Goal: Task Accomplishment & Management: Manage account settings

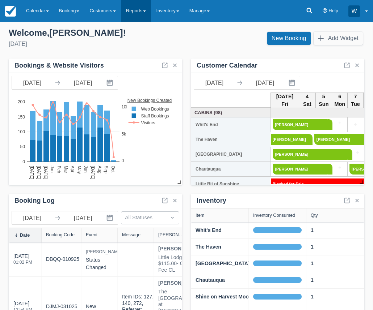
click at [146, 11] on span at bounding box center [144, 10] width 3 height 1
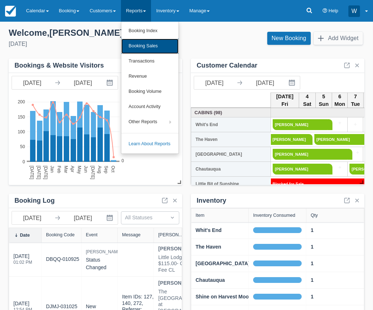
click at [149, 47] on link "Booking Sales" at bounding box center [149, 46] width 57 height 15
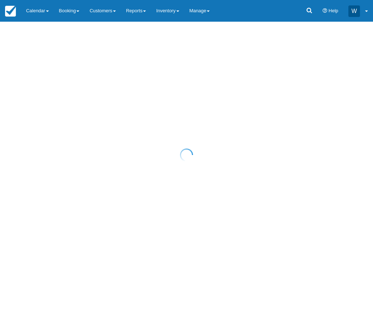
select select "20"
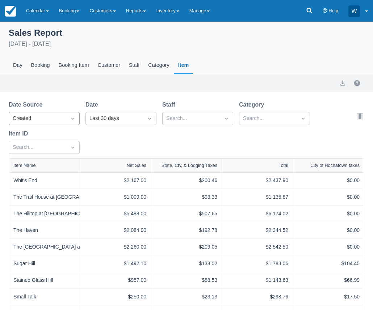
click at [58, 116] on div "Created" at bounding box center [38, 119] width 50 height 8
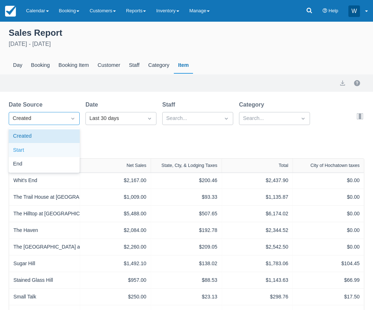
click at [55, 145] on div "Start" at bounding box center [44, 151] width 71 height 14
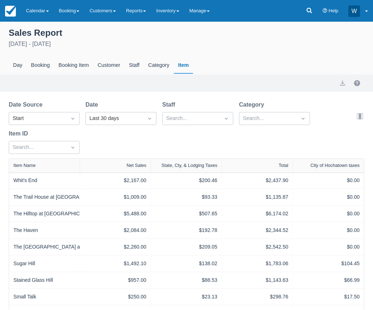
select select "20"
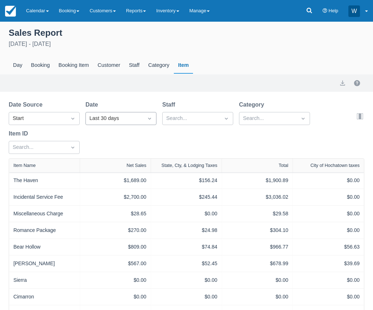
click at [102, 116] on div "Last 30 days" at bounding box center [114, 119] width 50 height 8
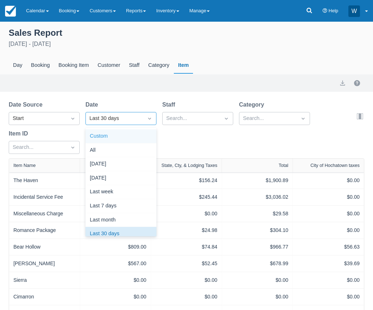
click at [114, 133] on div "Custom" at bounding box center [120, 137] width 71 height 14
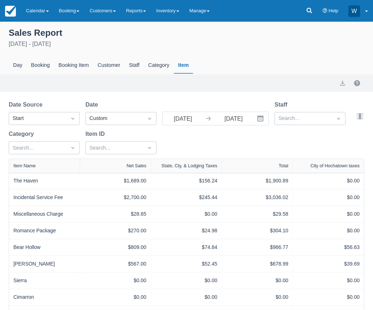
select select "20"
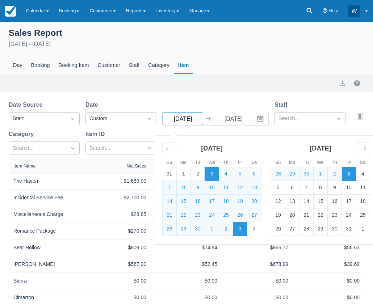
click at [194, 123] on input "09/03/25" at bounding box center [182, 118] width 41 height 13
click at [182, 174] on td "1" at bounding box center [184, 174] width 14 height 14
type input "09/01/25"
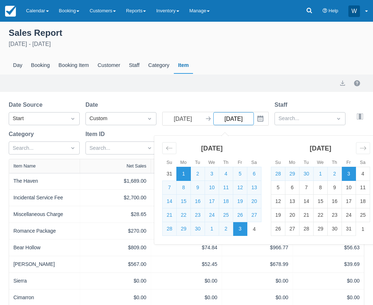
select select "20"
click at [197, 227] on td "30" at bounding box center [198, 229] width 14 height 14
type input "09/30/25"
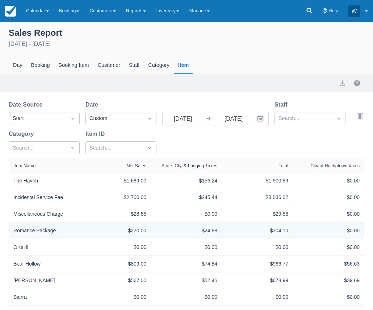
select select "20"
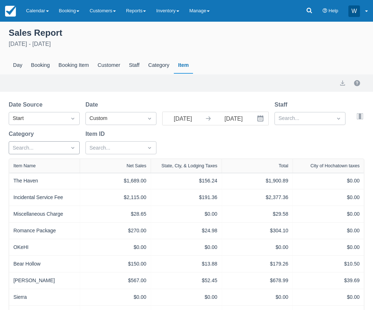
click at [59, 146] on div at bounding box center [38, 148] width 50 height 9
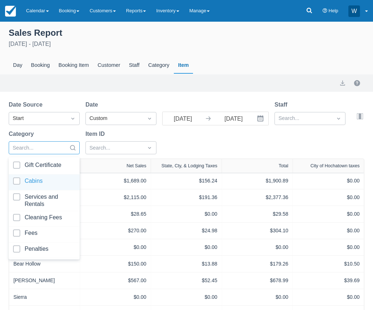
click at [16, 181] on div at bounding box center [44, 183] width 62 height 10
select select "20"
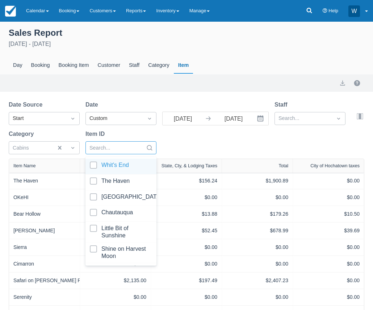
click at [117, 147] on div at bounding box center [114, 148] width 50 height 9
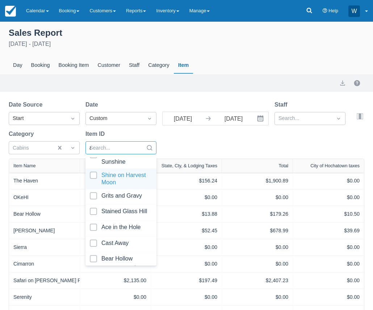
scroll to position [38, 0]
type input "ac"
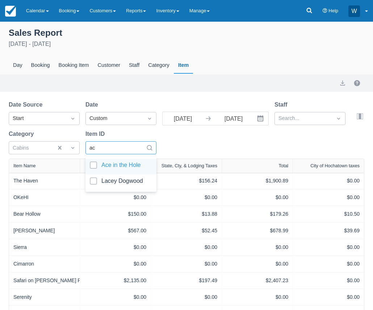
click at [112, 168] on div at bounding box center [121, 167] width 62 height 10
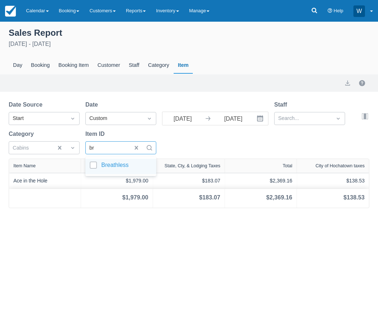
type input "bre"
click at [118, 165] on div at bounding box center [121, 167] width 62 height 10
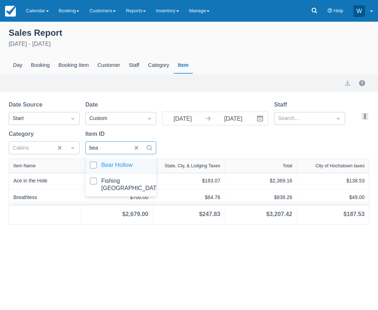
type input "bear"
click at [97, 165] on div at bounding box center [121, 167] width 62 height 10
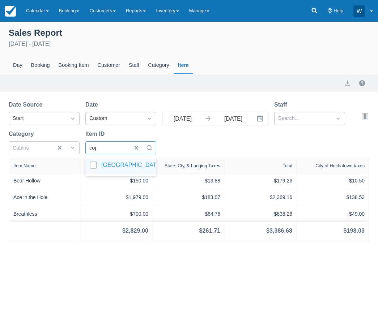
type input "copp"
click at [93, 164] on div at bounding box center [121, 167] width 62 height 10
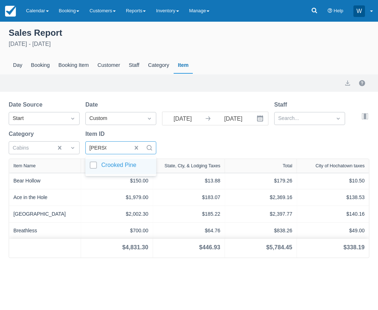
type input "crooked"
click at [96, 163] on div at bounding box center [121, 167] width 62 height 10
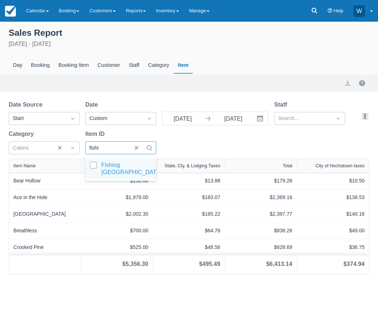
type input "fishin"
click at [97, 167] on div at bounding box center [121, 169] width 62 height 14
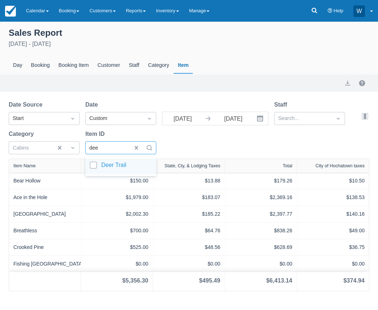
type input "deer"
click at [109, 162] on div "Deer Trail" at bounding box center [120, 167] width 71 height 16
type input "little"
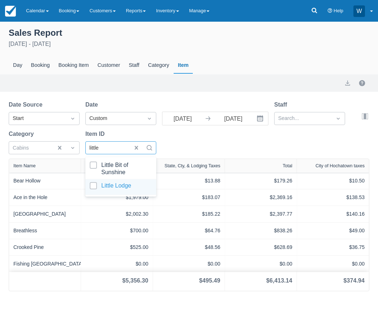
click at [96, 186] on div at bounding box center [121, 187] width 62 height 10
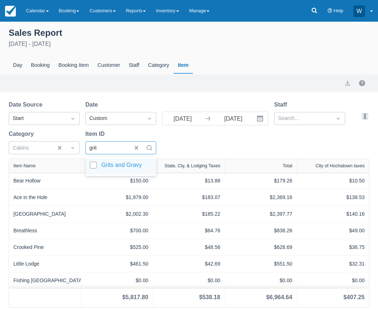
type input "grits"
click at [93, 164] on div at bounding box center [121, 167] width 62 height 10
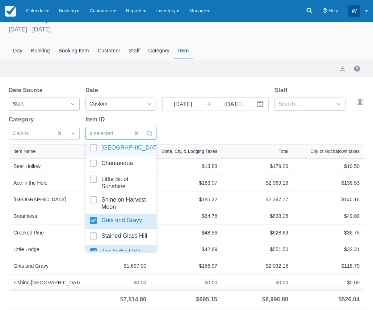
scroll to position [50, 0]
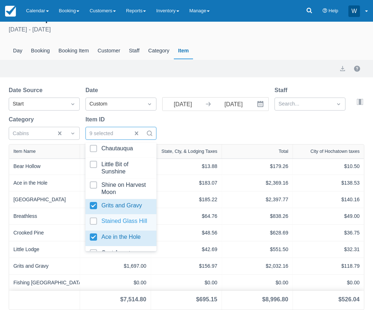
click at [92, 219] on div at bounding box center [121, 223] width 62 height 10
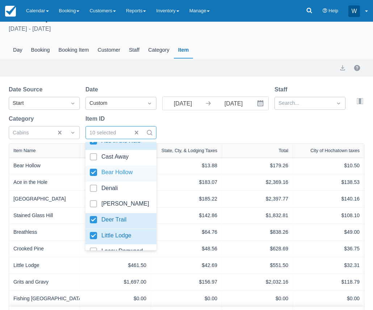
scroll to position [149, 0]
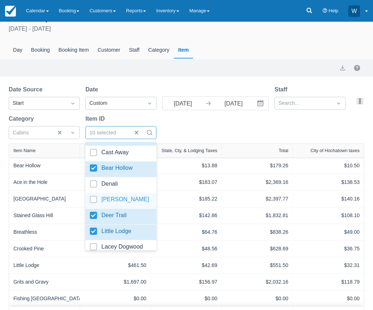
click at [95, 200] on div at bounding box center [121, 201] width 62 height 10
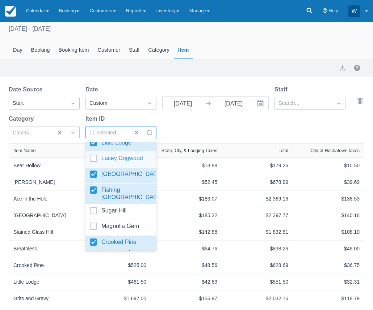
scroll to position [241, 0]
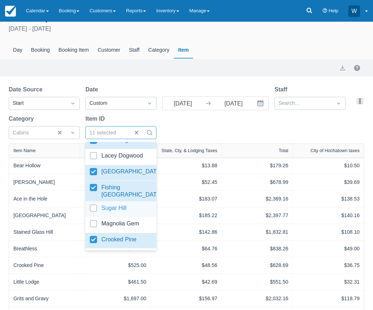
click at [92, 207] on div at bounding box center [121, 210] width 62 height 10
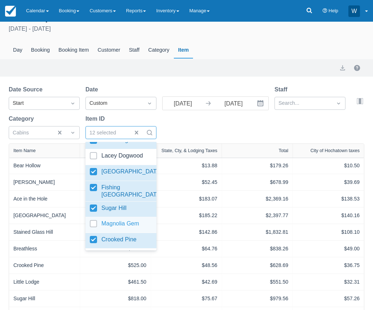
click at [91, 219] on div "Magnolia Gem" at bounding box center [120, 225] width 71 height 16
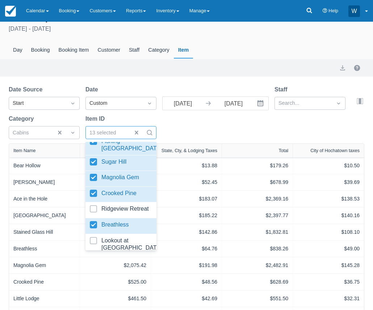
scroll to position [288, 0]
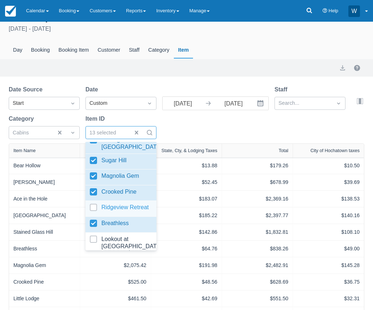
click at [96, 208] on div at bounding box center [121, 209] width 62 height 10
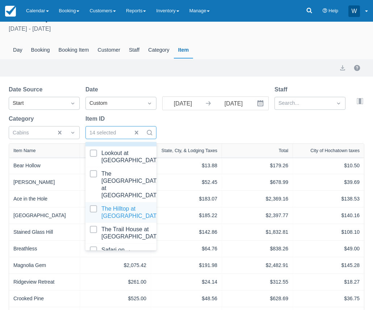
scroll to position [416, 0]
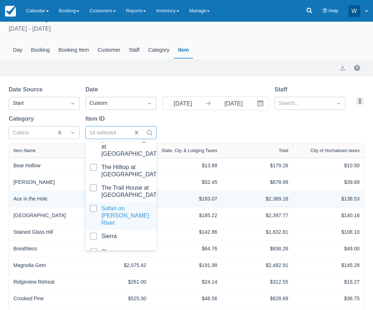
click at [185, 200] on div "$183.07" at bounding box center [186, 199] width 62 height 8
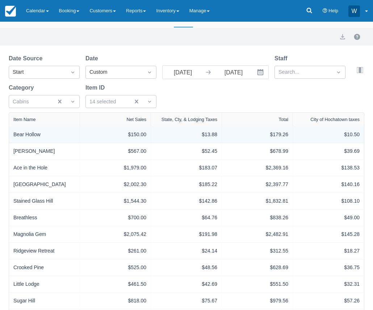
scroll to position [0, 0]
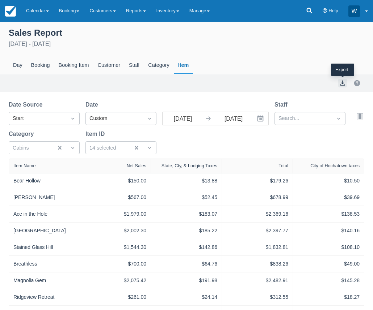
click at [343, 82] on button "export" at bounding box center [342, 83] width 9 height 9
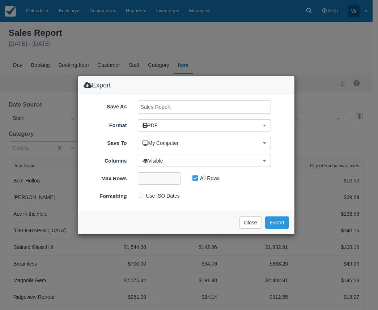
click at [201, 108] on input "Save As" at bounding box center [205, 107] width 134 height 13
type input "o"
type input "Hochatown Lodging SEPT 2025"
click at [283, 222] on button "Export" at bounding box center [277, 223] width 24 height 12
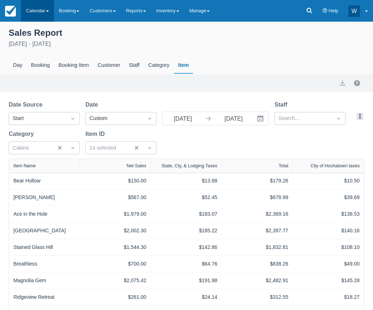
click at [48, 8] on link "Calendar" at bounding box center [37, 11] width 33 height 22
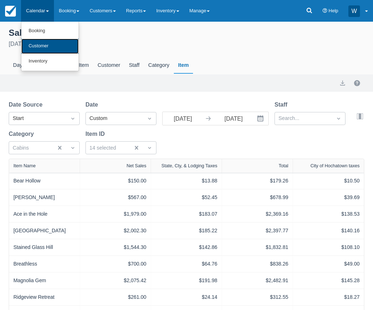
click at [51, 45] on link "Customer" at bounding box center [49, 46] width 57 height 15
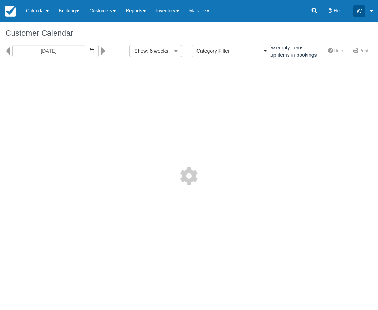
select select
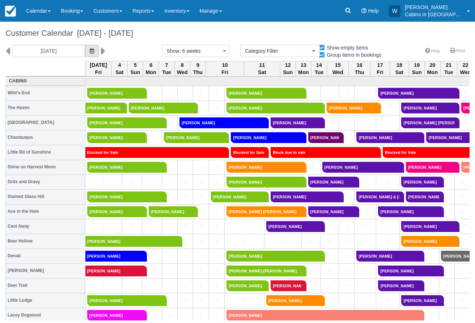
click at [90, 50] on icon "button" at bounding box center [92, 50] width 4 height 5
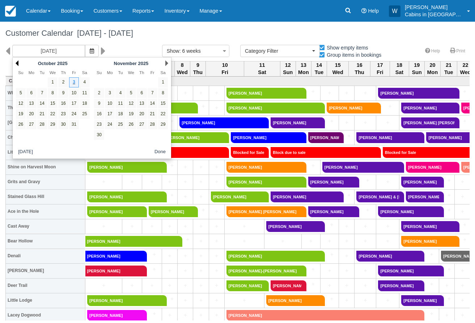
click at [18, 63] on link "Prev" at bounding box center [17, 63] width 3 height 6
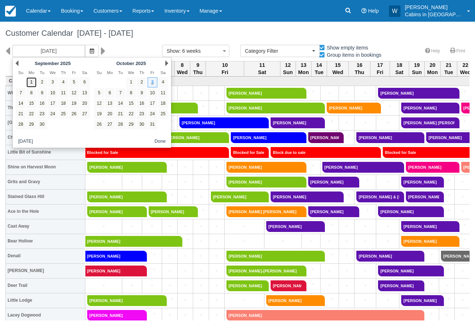
click at [33, 86] on link "1" at bounding box center [31, 82] width 10 height 10
type input "[DATE]"
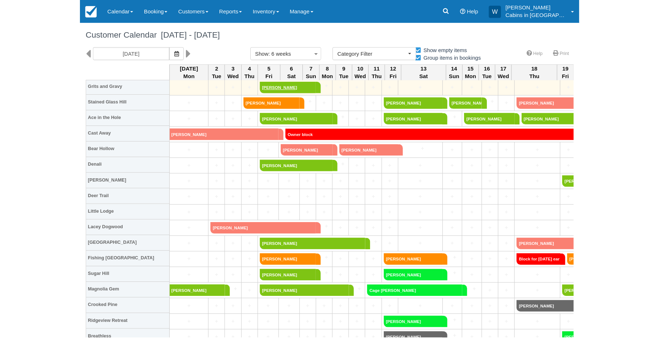
scroll to position [100, 0]
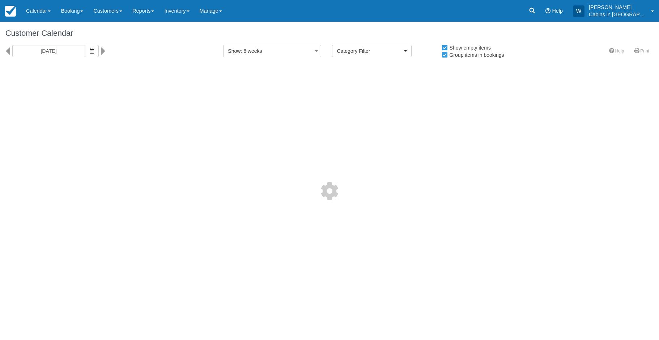
select select
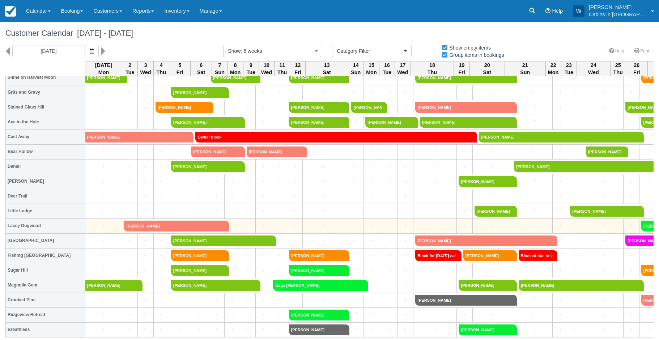
scroll to position [91, 0]
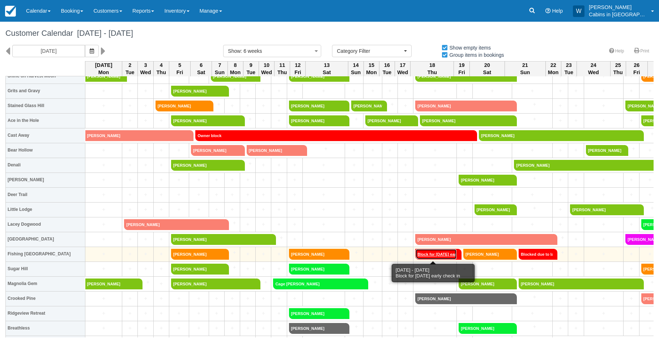
click at [438, 252] on link "Block for Friday ear" at bounding box center [436, 254] width 42 height 11
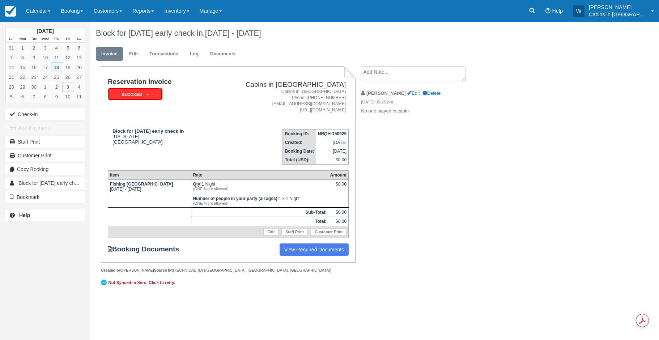
click at [152, 91] on em "Blocked" at bounding box center [135, 94] width 54 height 13
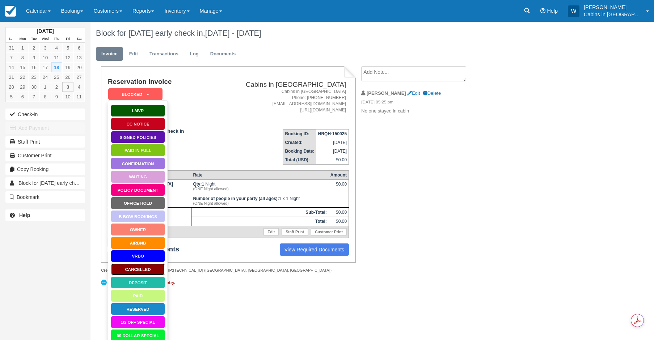
click at [140, 268] on link "Cancelled" at bounding box center [138, 269] width 54 height 13
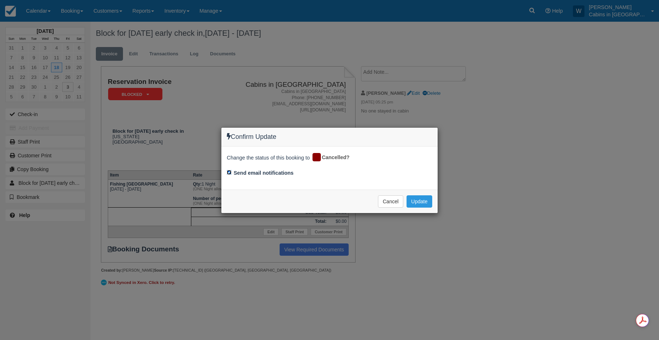
click at [229, 174] on input "Send email notifications" at bounding box center [229, 172] width 5 height 5
checkbox input "false"
click at [415, 200] on button "Update" at bounding box center [420, 201] width 26 height 12
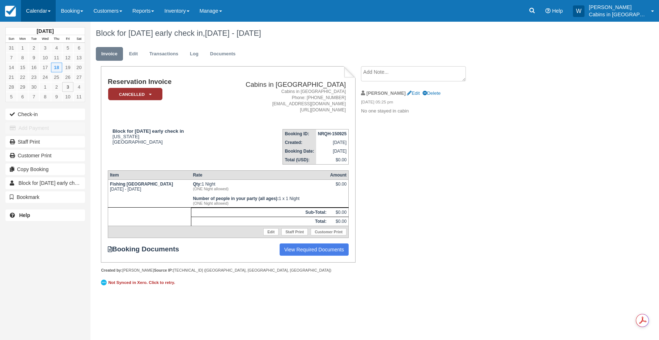
click at [47, 10] on link "Calendar" at bounding box center [38, 11] width 35 height 22
click at [46, 45] on link "Customer" at bounding box center [49, 46] width 57 height 15
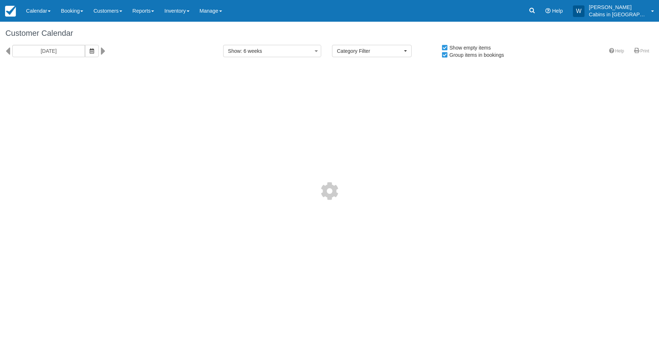
select select
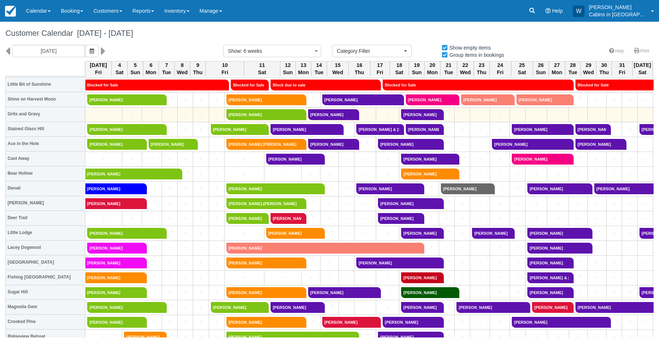
scroll to position [68, 0]
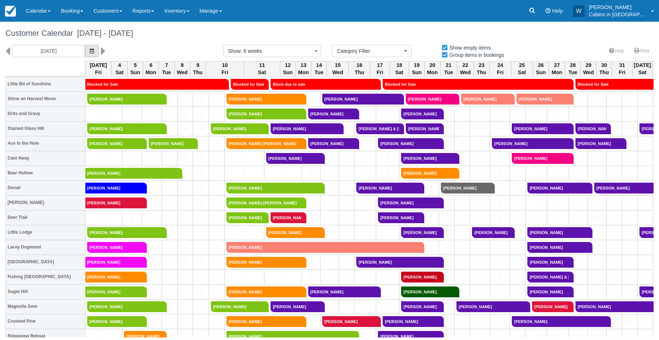
click at [90, 48] on icon "button" at bounding box center [92, 50] width 4 height 5
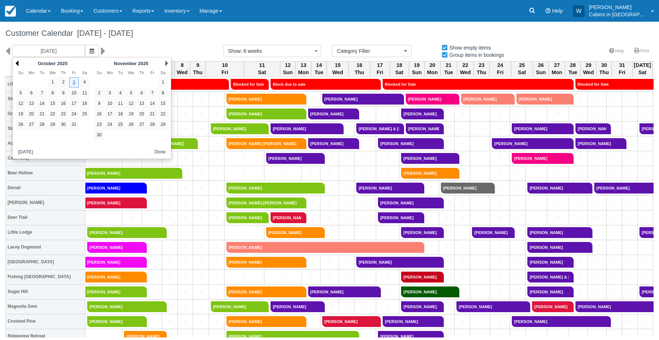
click at [18, 64] on link "Prev" at bounding box center [17, 63] width 3 height 6
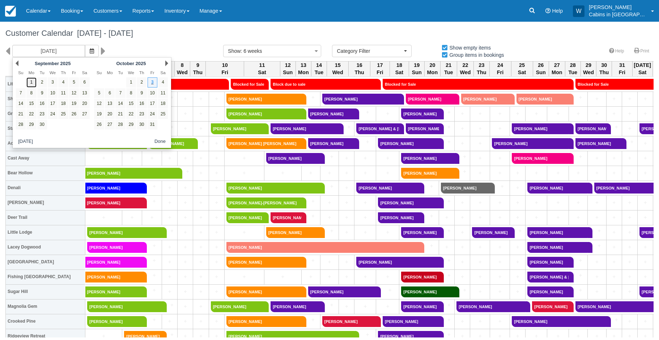
click at [33, 82] on link "1" at bounding box center [31, 82] width 10 height 10
type input "09/01/25"
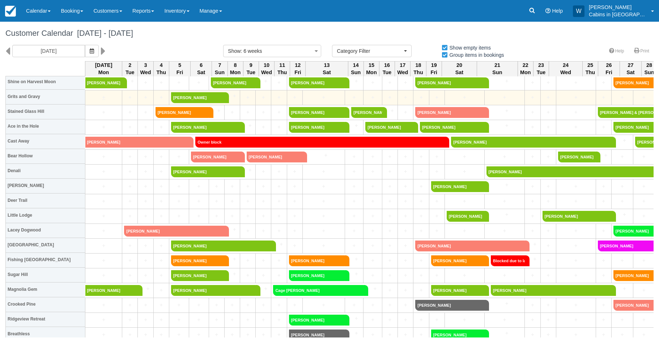
scroll to position [91, 0]
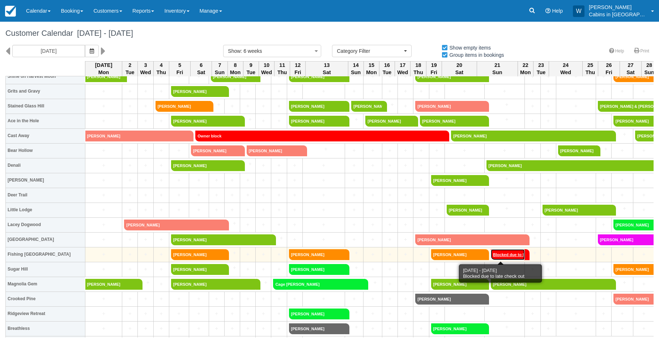
click at [498, 252] on link "Blocked due to late" at bounding box center [508, 254] width 34 height 11
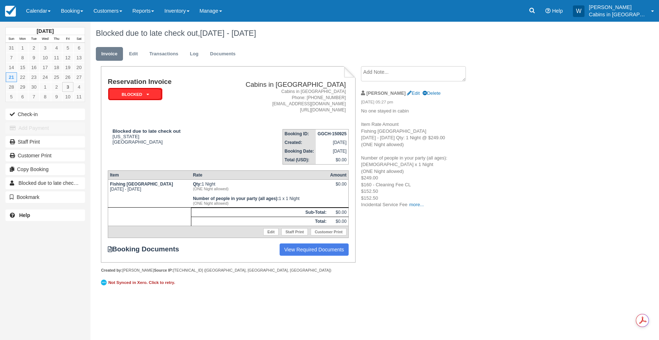
click at [148, 93] on icon at bounding box center [148, 94] width 3 height 4
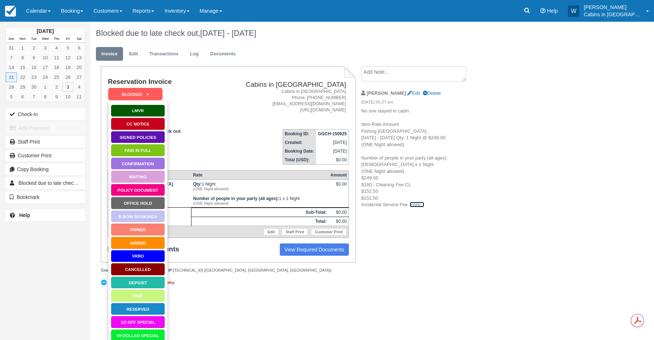
click at [414, 204] on link "more..." at bounding box center [417, 204] width 14 height 5
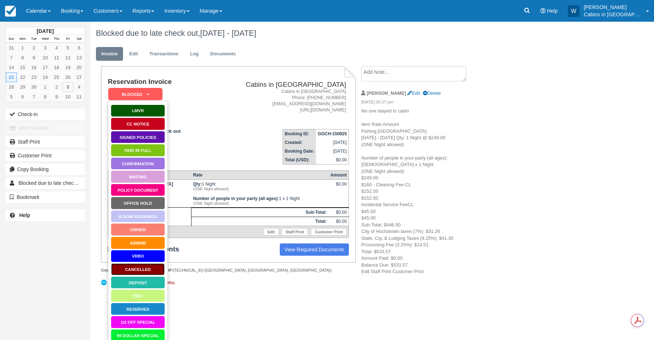
click at [145, 268] on link "Cancelled" at bounding box center [138, 269] width 54 height 13
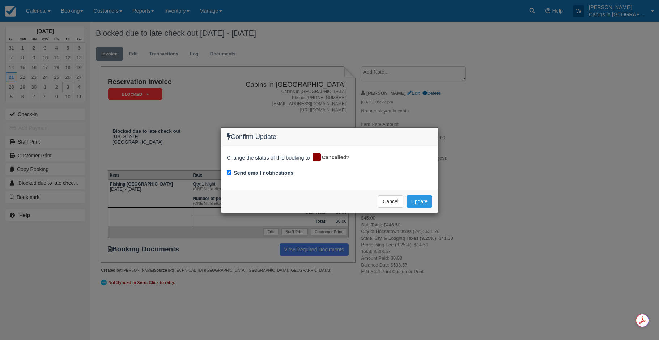
click at [228, 174] on div "Send email notifications" at bounding box center [330, 174] width 206 height 10
click at [229, 171] on input "Send email notifications" at bounding box center [229, 172] width 5 height 5
checkbox input "false"
click at [417, 202] on button "Update" at bounding box center [420, 201] width 26 height 12
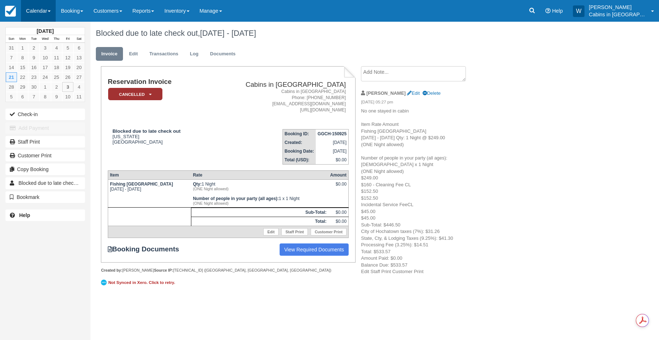
click at [41, 9] on link "Calendar" at bounding box center [38, 11] width 35 height 22
click at [41, 43] on link "Customer" at bounding box center [49, 46] width 57 height 15
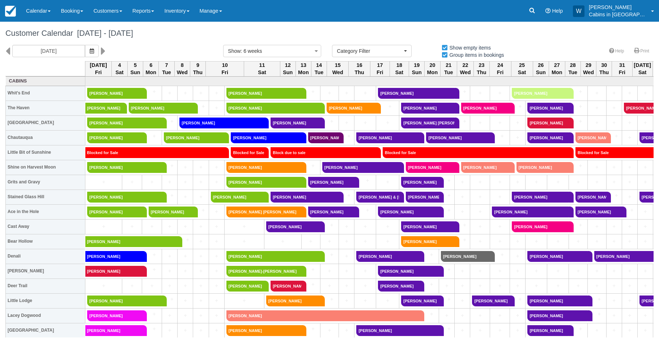
select select
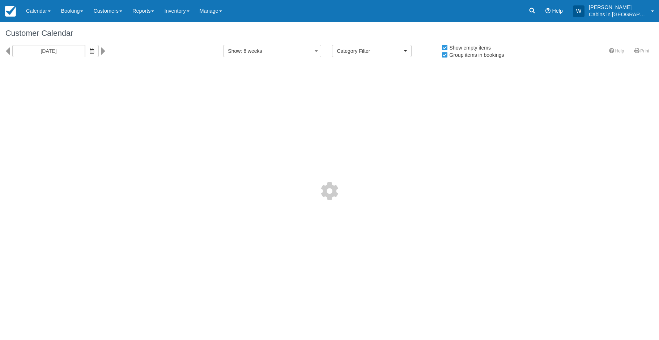
select select
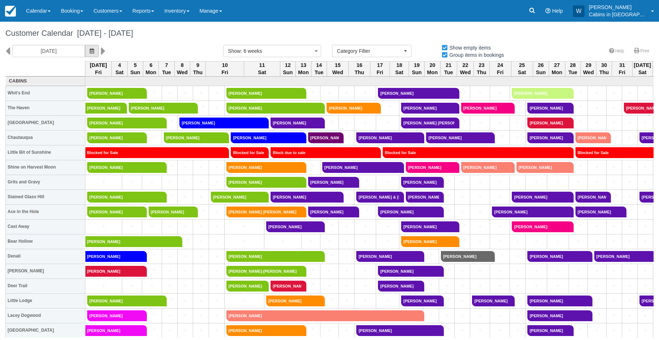
click at [85, 47] on button "button" at bounding box center [92, 51] width 14 height 12
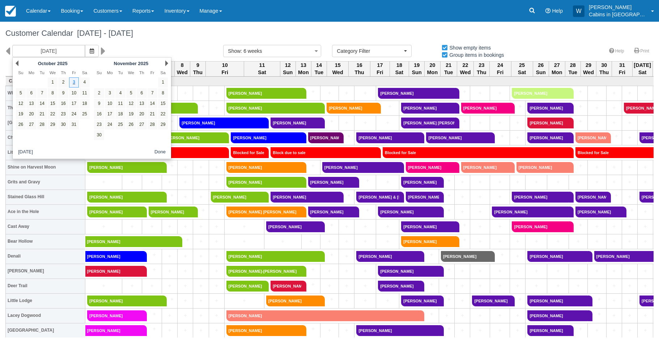
click at [19, 62] on div "Prev October 2025" at bounding box center [52, 63] width 79 height 10
click at [17, 62] on link "Prev" at bounding box center [17, 63] width 3 height 6
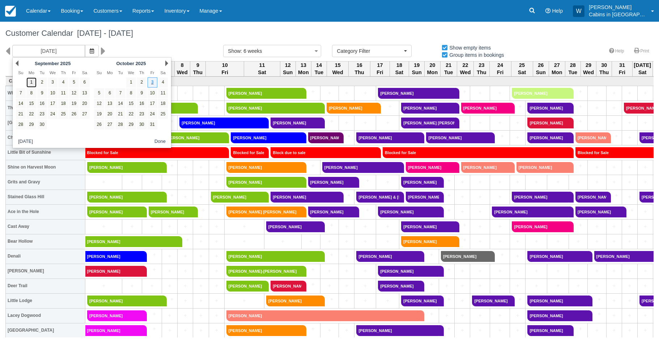
click at [30, 83] on link "1" at bounding box center [31, 82] width 10 height 10
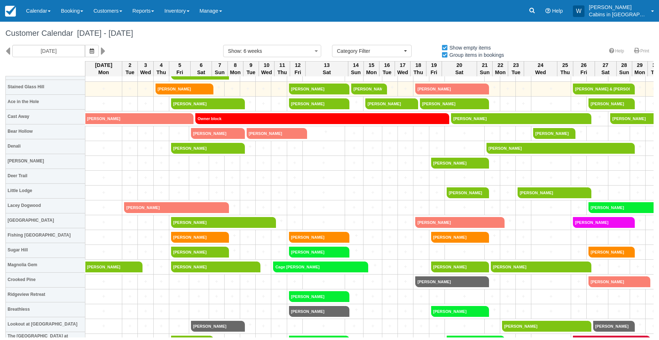
scroll to position [110, 0]
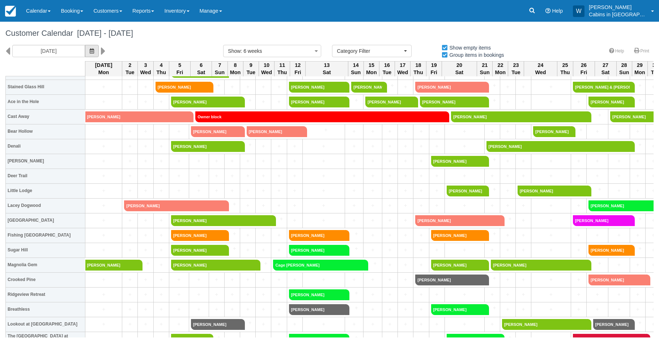
click at [85, 49] on button "button" at bounding box center [92, 51] width 14 height 12
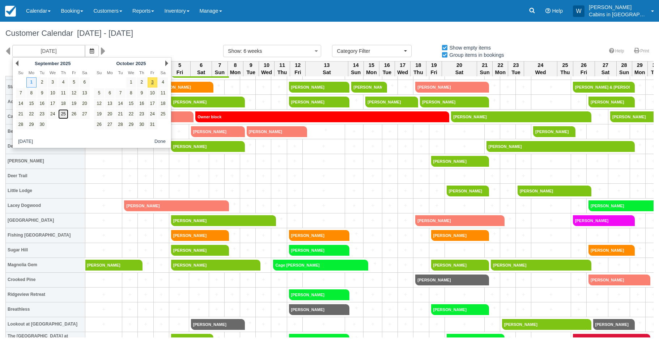
click at [65, 113] on link "25" at bounding box center [63, 114] width 10 height 10
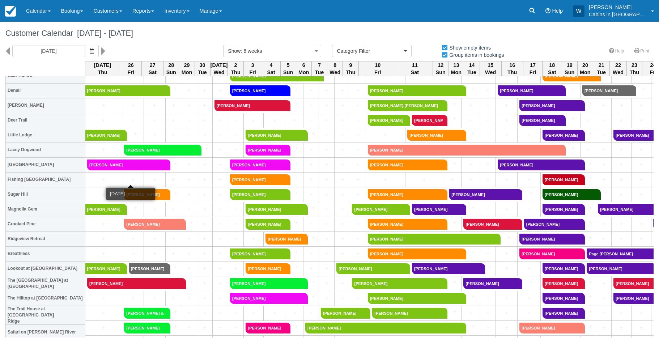
scroll to position [166, 0]
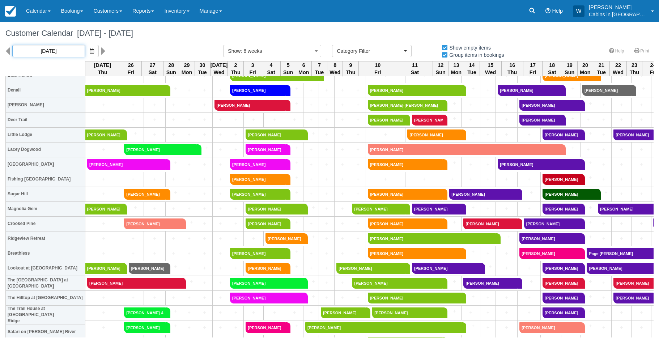
click at [45, 52] on input "09/25/25" at bounding box center [48, 51] width 73 height 12
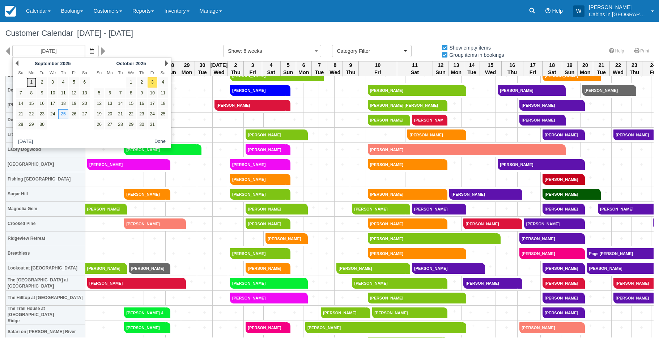
click at [32, 84] on link "1" at bounding box center [31, 82] width 10 height 10
type input "09/01/25"
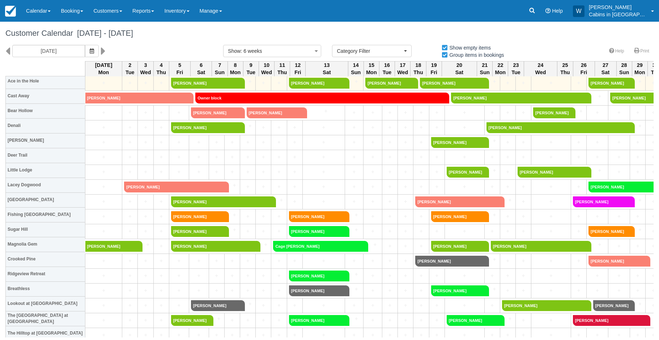
scroll to position [131, 0]
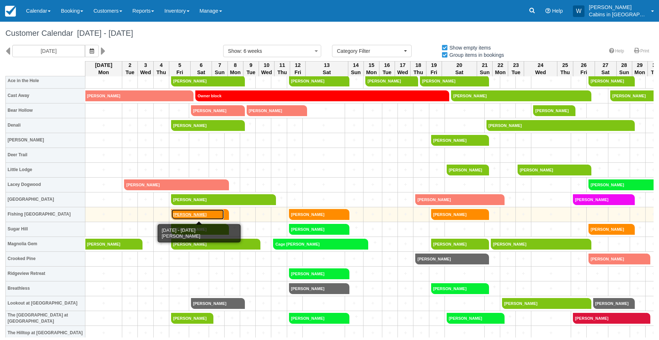
click at [198, 215] on link "[PERSON_NAME]" at bounding box center [197, 214] width 53 height 11
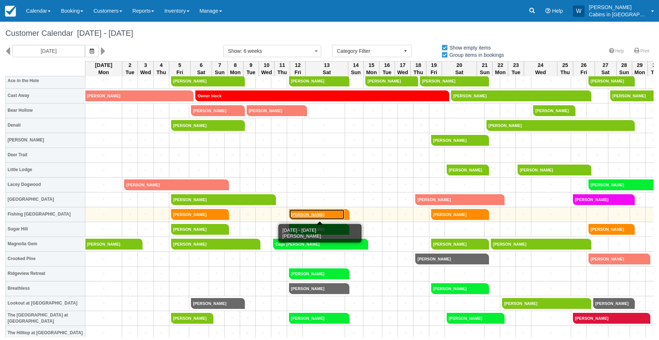
click at [319, 216] on link "Amy Hart" at bounding box center [317, 214] width 56 height 11
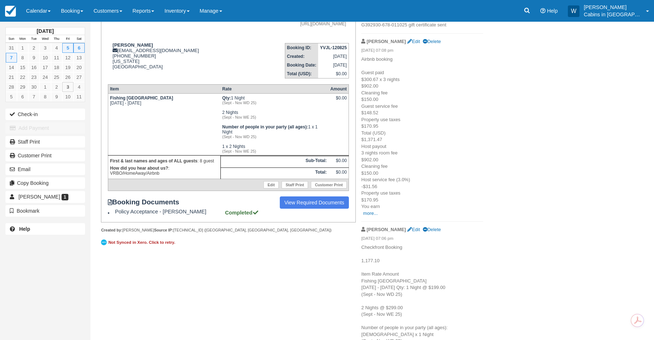
scroll to position [87, 0]
click at [369, 213] on link "more..." at bounding box center [370, 212] width 14 height 5
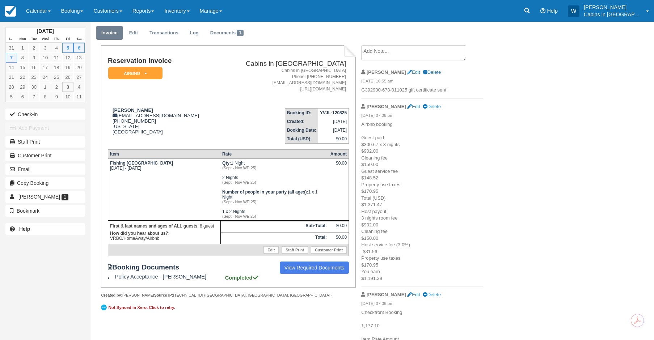
scroll to position [0, 0]
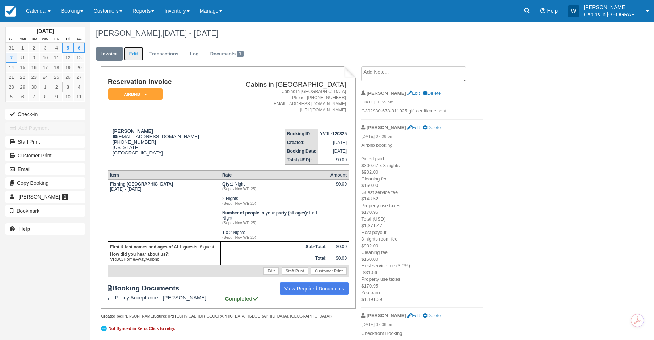
click at [137, 49] on link "Edit" at bounding box center [134, 54] width 20 height 14
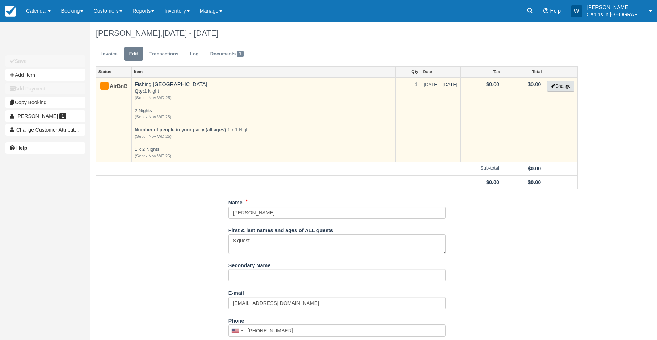
click at [552, 85] on icon "button" at bounding box center [553, 86] width 4 height 4
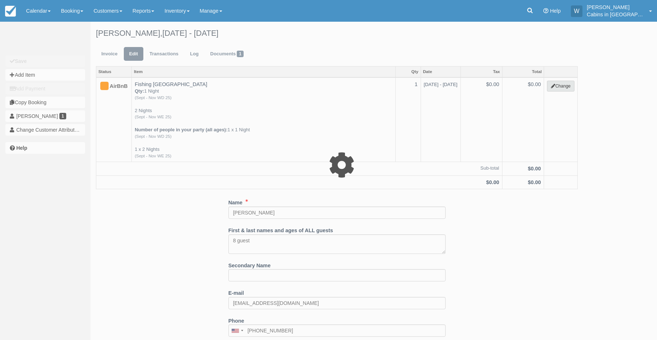
select select "1"
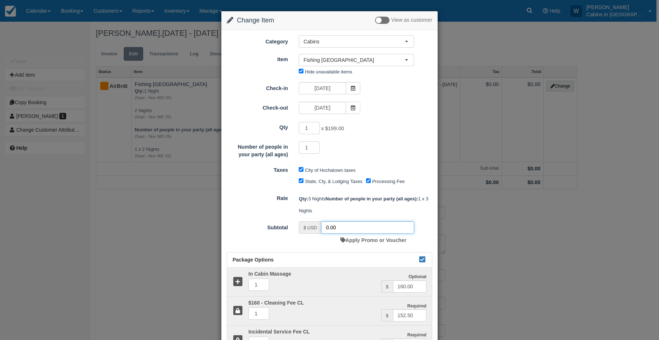
drag, startPoint x: 340, startPoint y: 228, endPoint x: 306, endPoint y: 226, distance: 34.8
click at [306, 226] on div "$ USD 0.00" at bounding box center [356, 227] width 115 height 12
type input "797.00"
click at [368, 183] on input "Processing Fee" at bounding box center [368, 180] width 5 height 5
checkbox input "false"
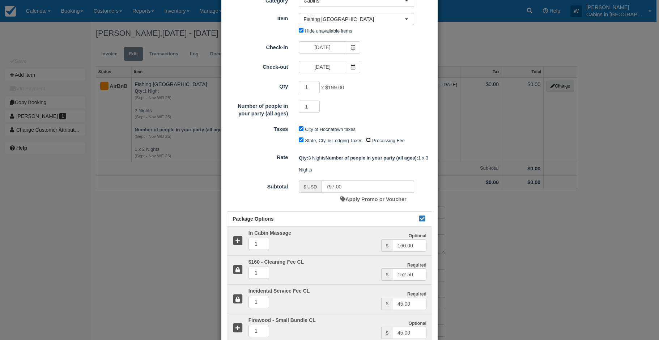
scroll to position [59, 0]
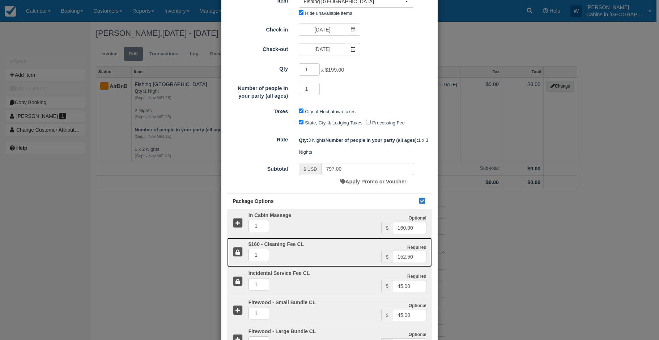
click at [236, 251] on icon at bounding box center [238, 252] width 10 height 10
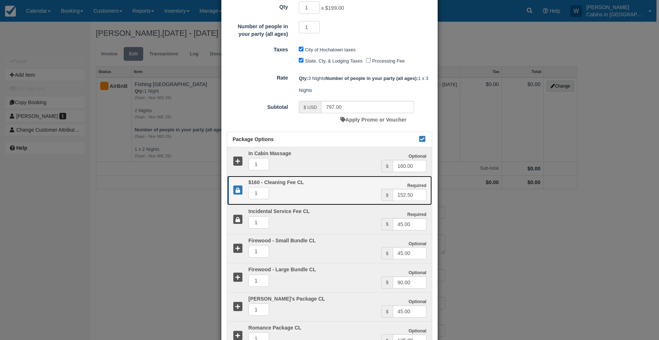
type input "597.00"
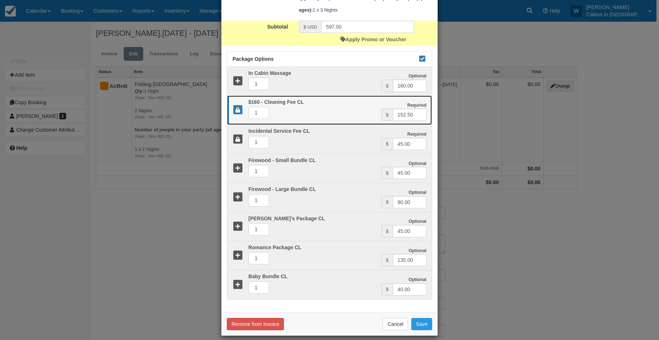
scroll to position [208, 0]
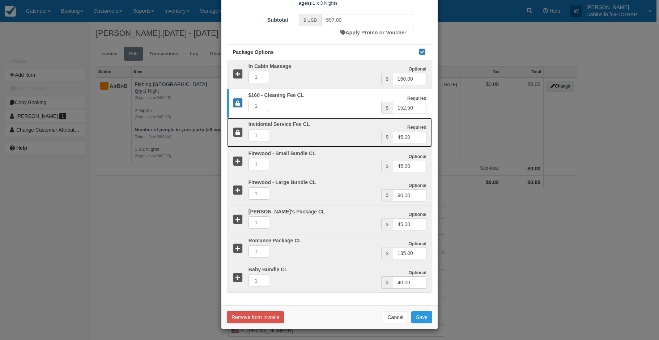
click at [237, 134] on icon at bounding box center [238, 132] width 10 height 10
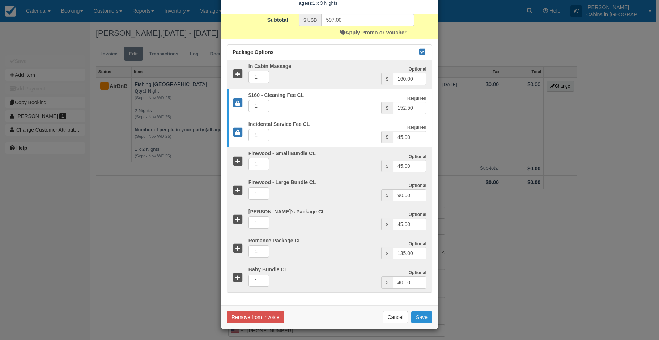
click at [422, 319] on button "Save" at bounding box center [421, 317] width 21 height 12
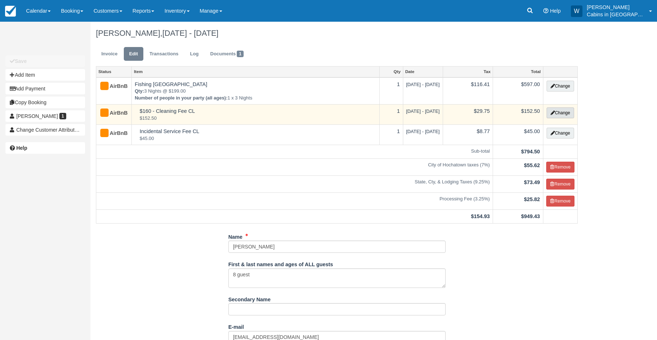
click at [563, 113] on button "Change" at bounding box center [559, 112] width 27 height 11
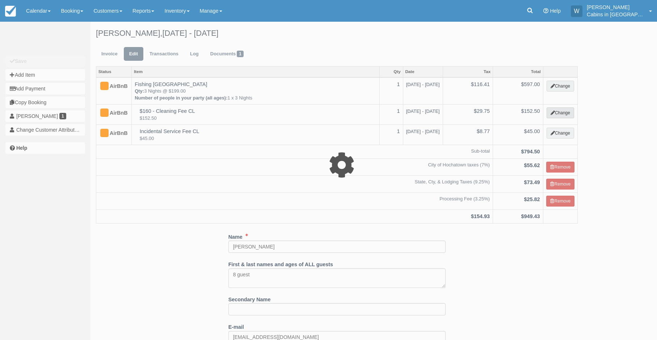
select select "6"
type input "152.50"
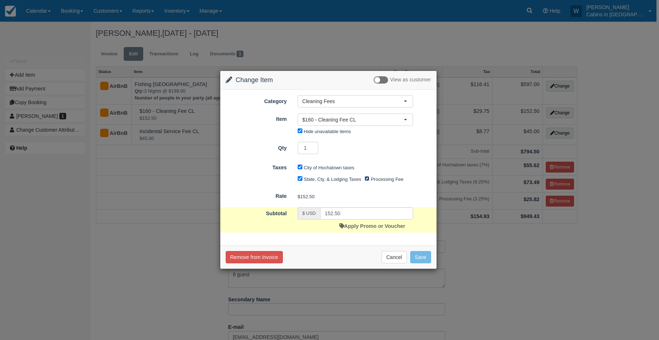
click at [369, 179] on input "Processing Fee" at bounding box center [367, 178] width 5 height 5
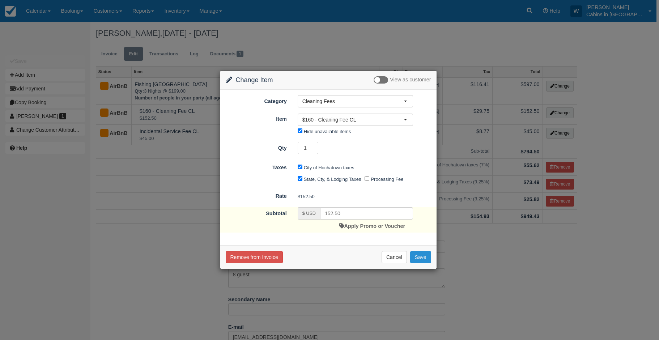
click at [421, 256] on button "Save" at bounding box center [420, 257] width 21 height 12
checkbox input "false"
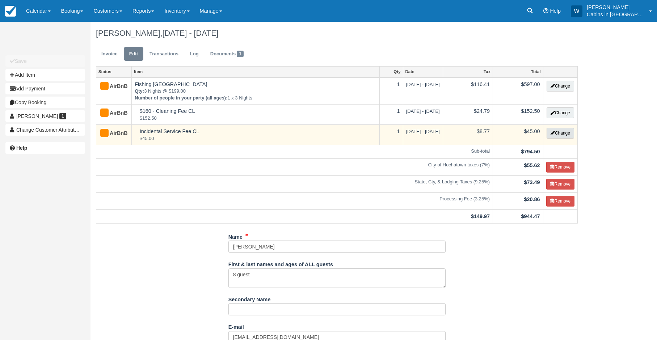
click at [560, 129] on button "Change" at bounding box center [559, 133] width 27 height 11
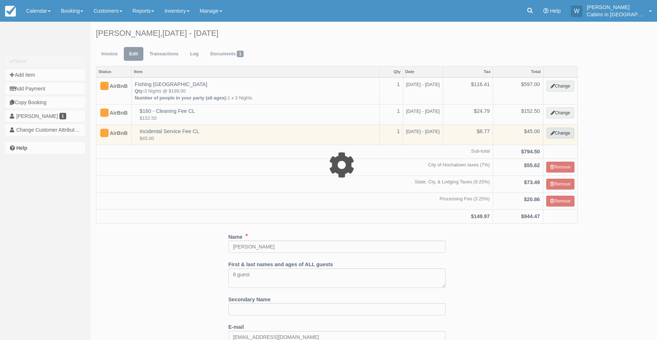
select select "2"
type input "45.00"
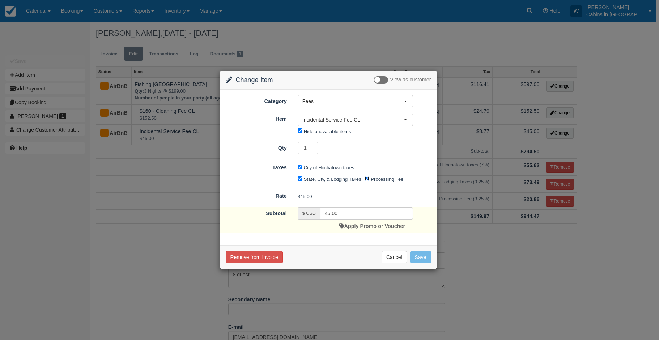
click at [367, 181] on input "Processing Fee" at bounding box center [367, 178] width 5 height 5
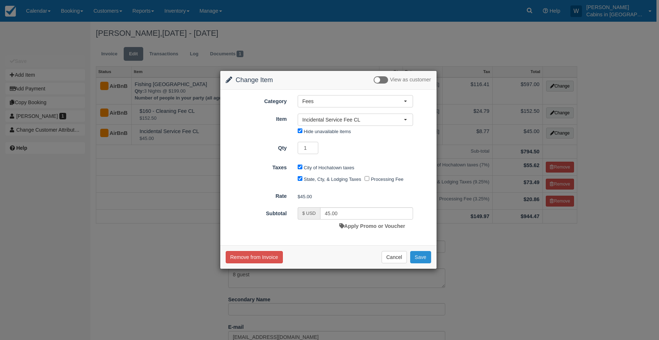
click at [420, 263] on button "Save" at bounding box center [420, 257] width 21 height 12
checkbox input "false"
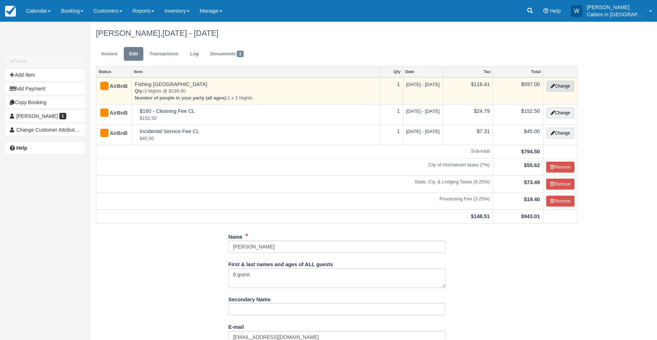
click at [557, 85] on button "Change" at bounding box center [559, 86] width 27 height 11
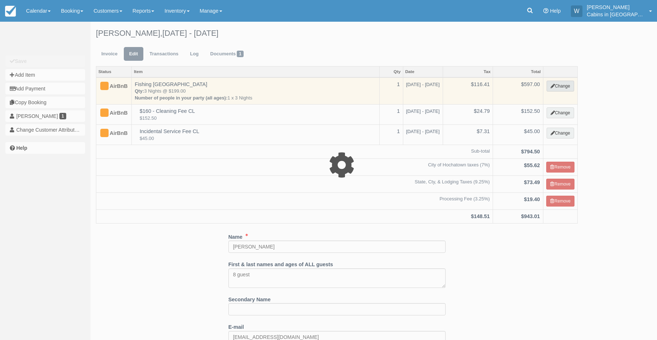
select select "1"
type input "597.00"
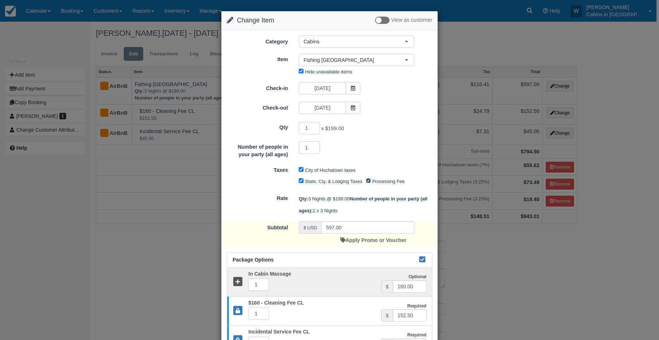
click at [368, 182] on input "Processing Fee" at bounding box center [368, 180] width 5 height 5
checkbox input "false"
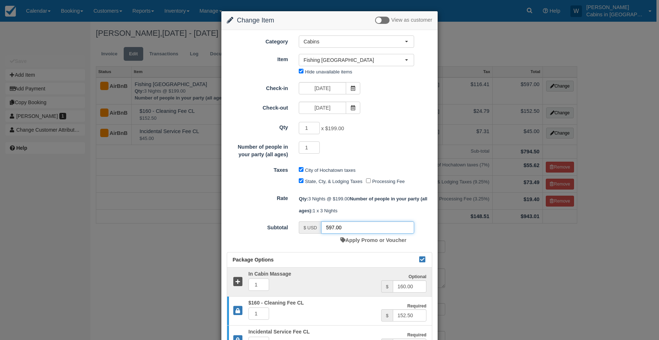
drag, startPoint x: 354, startPoint y: 229, endPoint x: 302, endPoint y: 229, distance: 52.1
click at [302, 229] on div "$ USD 597.00" at bounding box center [356, 227] width 115 height 12
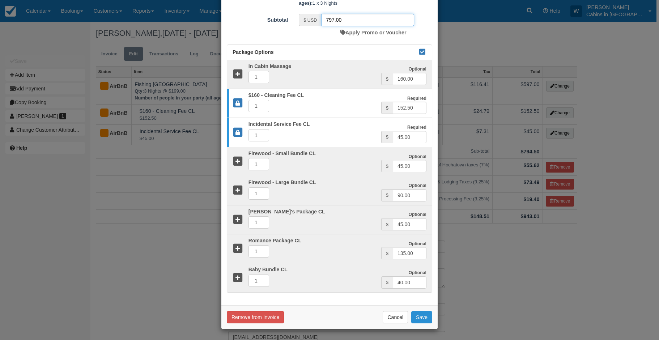
type input "797.00"
click at [420, 316] on button "Save" at bounding box center [421, 317] width 21 height 12
checkbox input "false"
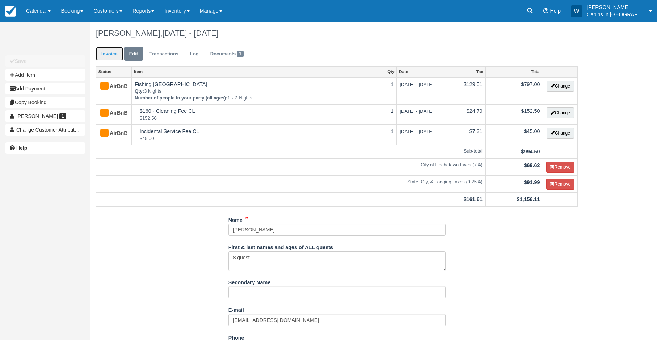
click at [109, 54] on link "Invoice" at bounding box center [109, 54] width 27 height 14
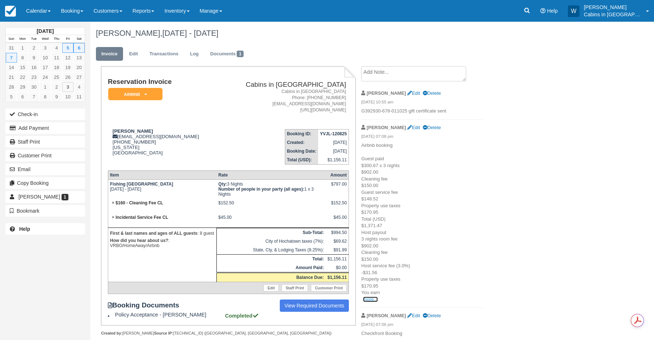
click at [369, 301] on link "more..." at bounding box center [370, 299] width 14 height 5
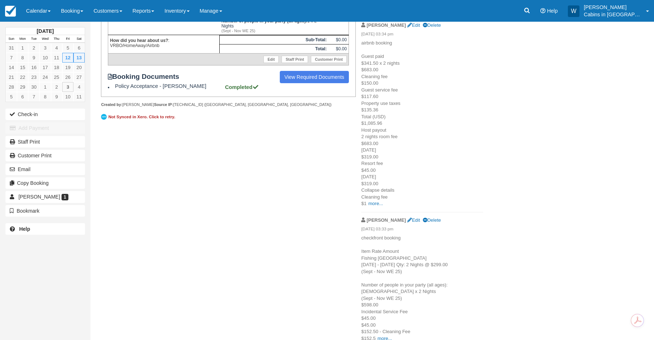
scroll to position [178, 0]
click at [375, 205] on link "more..." at bounding box center [375, 202] width 14 height 5
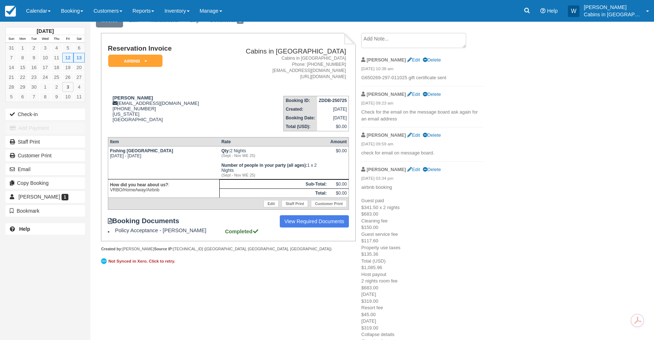
scroll to position [0, 0]
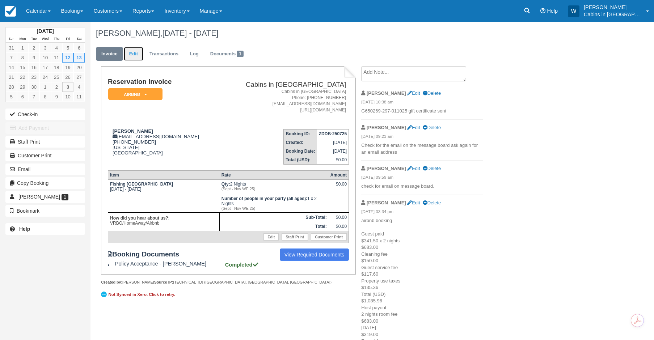
click at [130, 53] on link "Edit" at bounding box center [134, 54] width 20 height 14
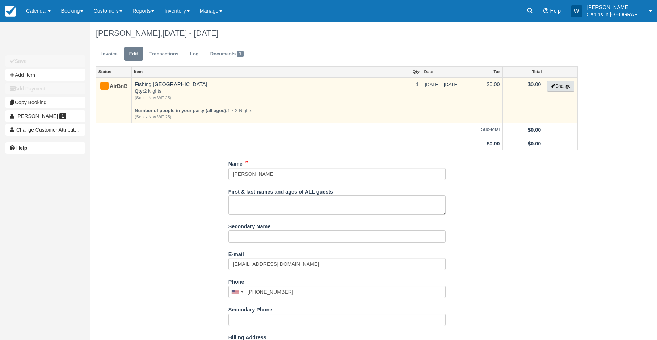
click at [561, 87] on button "Change" at bounding box center [560, 86] width 27 height 11
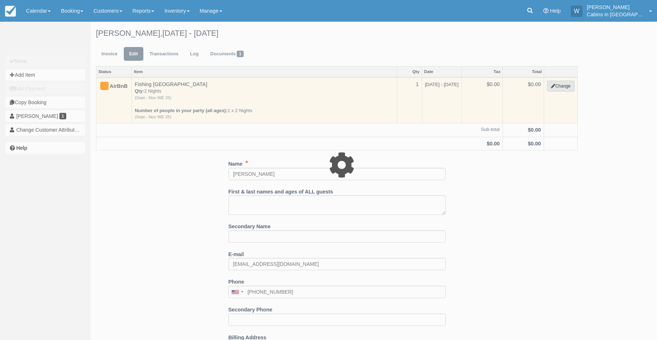
select select "1"
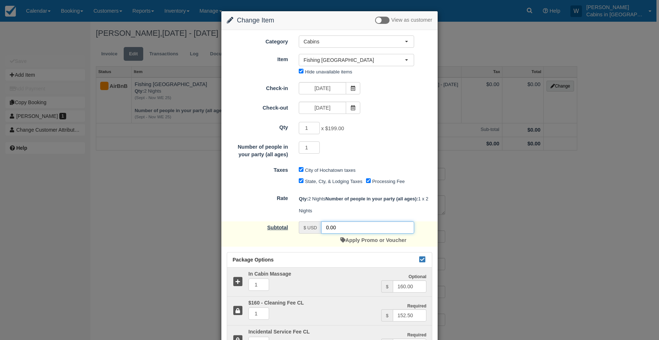
drag, startPoint x: 340, startPoint y: 226, endPoint x: 289, endPoint y: 225, distance: 51.8
click at [289, 225] on div "Subtotal $ USD 0.00 Apply Promo or Voucher" at bounding box center [329, 233] width 216 height 25
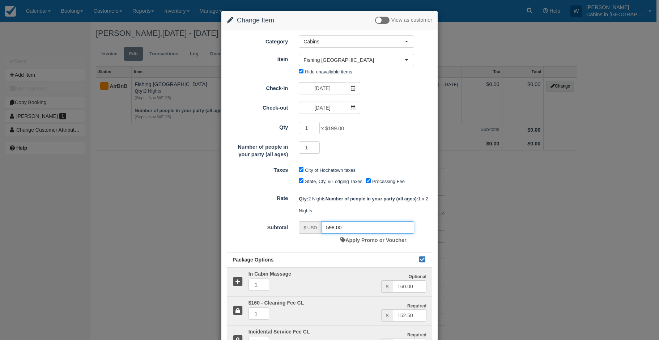
type input "598.00"
click at [367, 179] on input "Processing Fee" at bounding box center [368, 180] width 5 height 5
checkbox input "false"
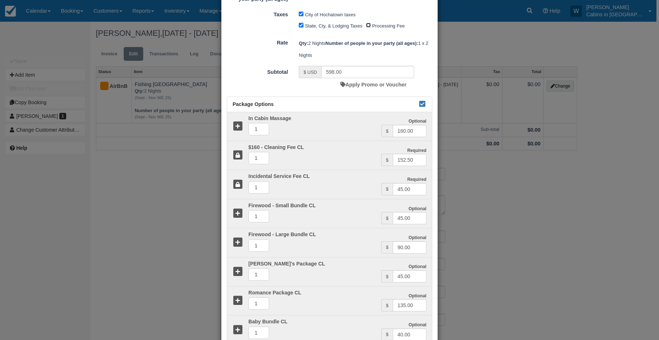
scroll to position [162, 0]
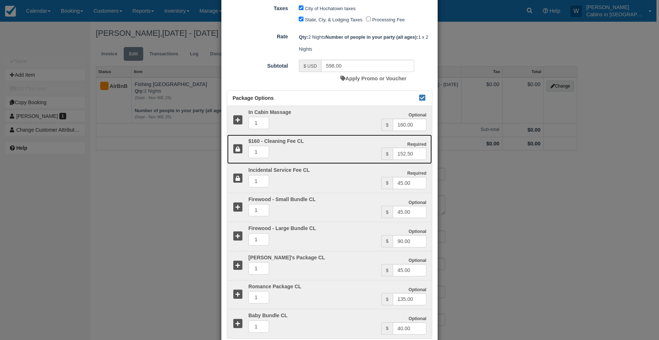
click at [243, 145] on div "Required $160 - Cleaning Fee CL 1" at bounding box center [312, 149] width 138 height 21
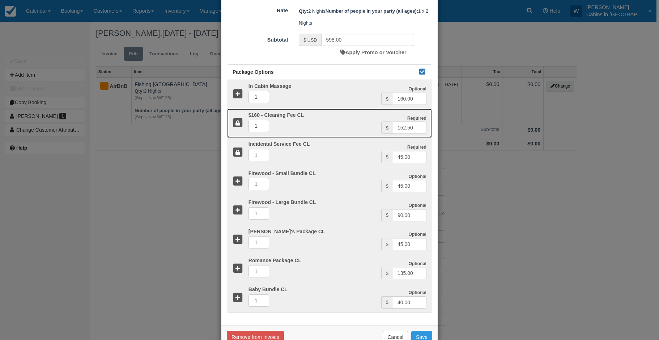
scroll to position [208, 0]
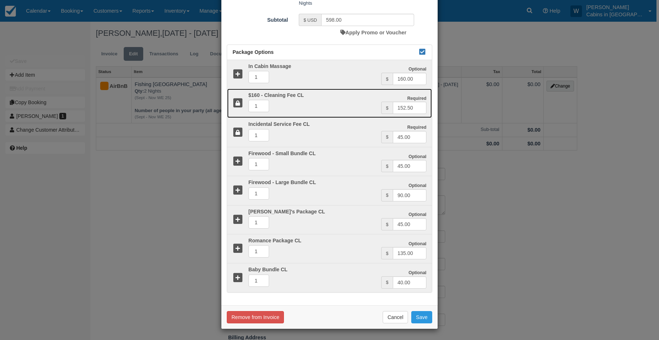
click at [237, 99] on icon at bounding box center [238, 103] width 10 height 10
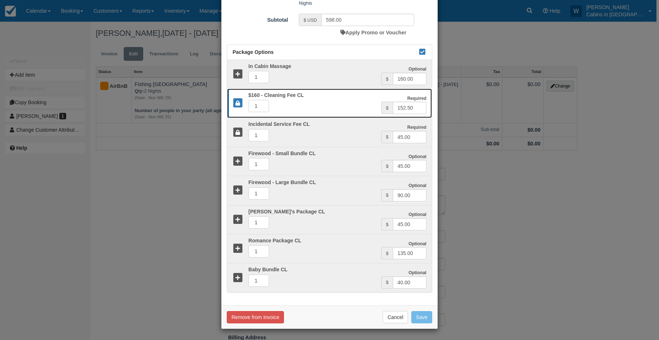
type input "398.00"
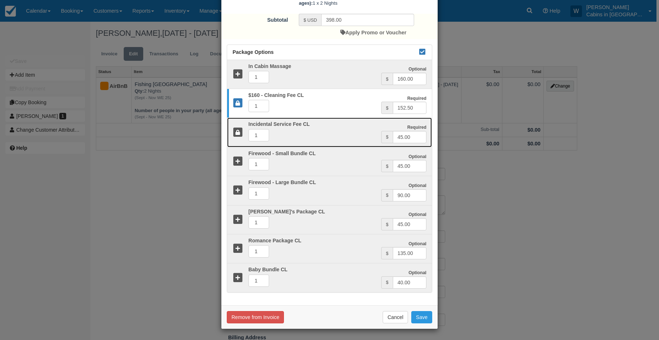
click at [236, 133] on icon at bounding box center [238, 132] width 10 height 10
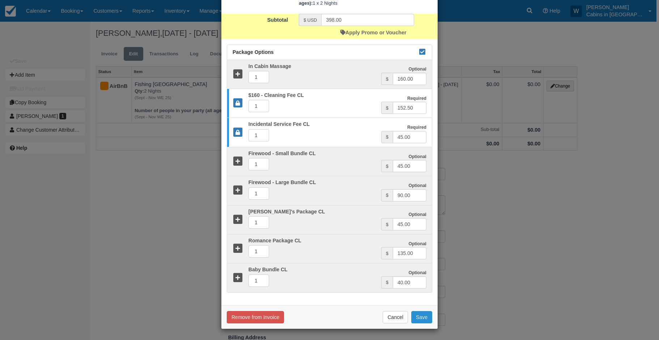
click at [420, 314] on button "Save" at bounding box center [421, 317] width 21 height 12
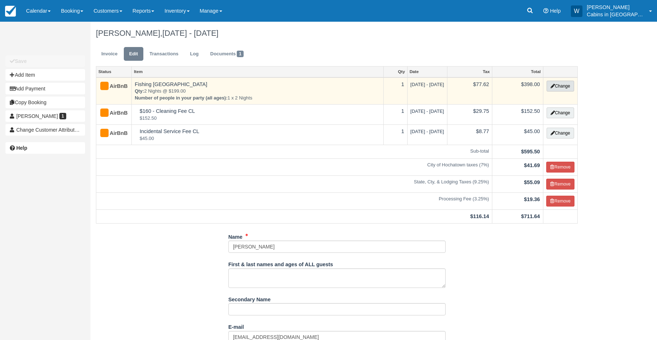
click at [559, 85] on button "Change" at bounding box center [559, 86] width 27 height 11
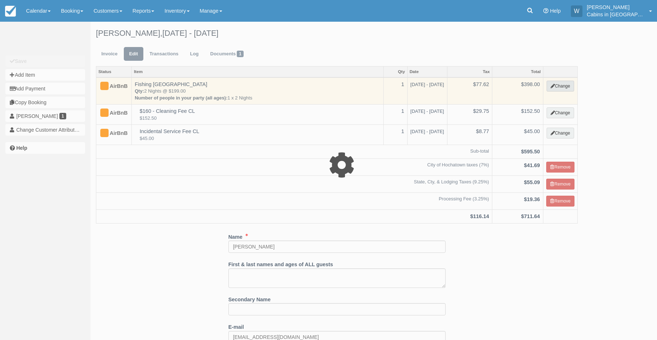
select select "1"
type input "398.00"
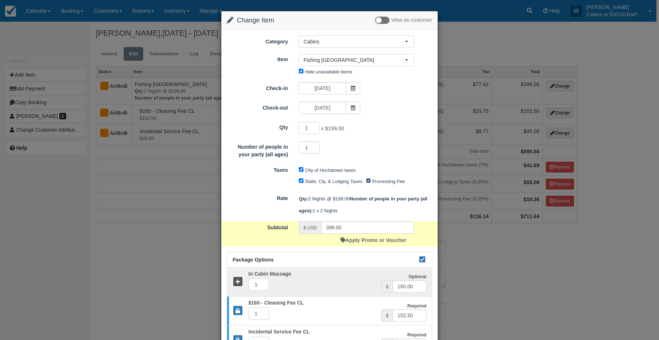
click at [368, 181] on input "Processing Fee" at bounding box center [368, 180] width 5 height 5
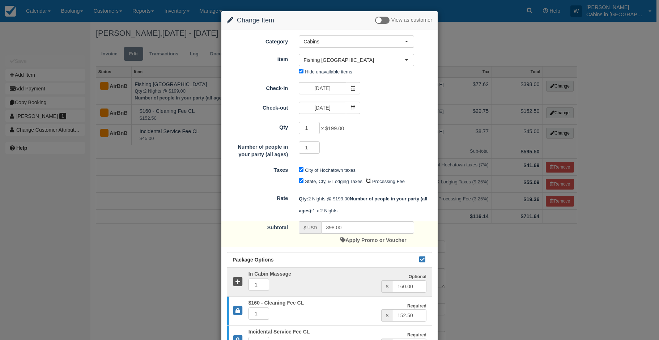
scroll to position [208, 0]
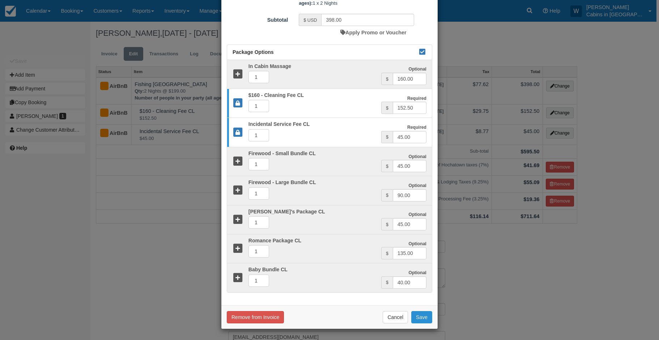
click at [421, 319] on button "Save" at bounding box center [421, 317] width 21 height 12
checkbox input "false"
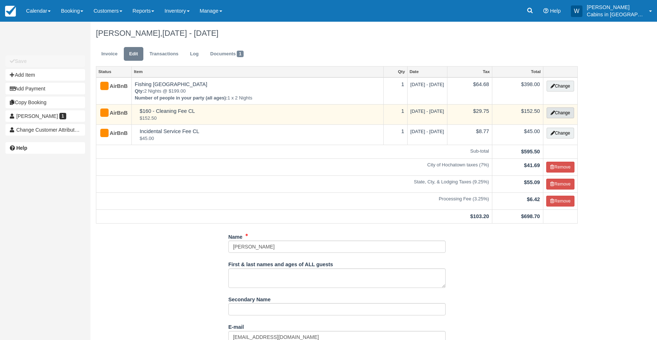
click at [558, 112] on button "Change" at bounding box center [559, 112] width 27 height 11
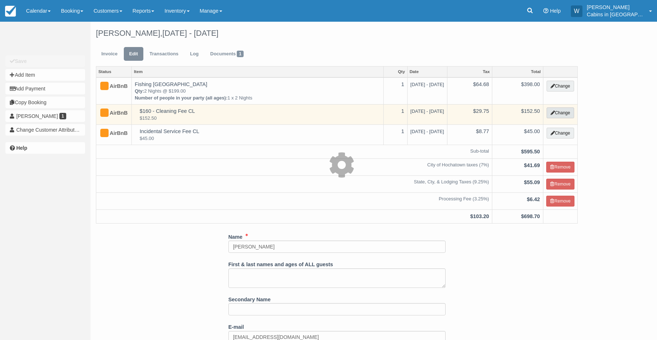
select select "6"
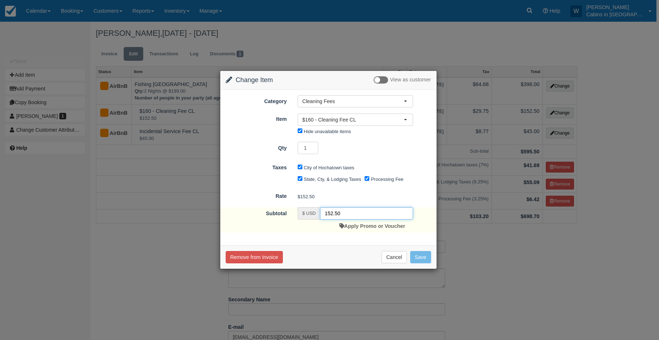
drag, startPoint x: 348, startPoint y: 211, endPoint x: 296, endPoint y: 214, distance: 51.8
click at [296, 214] on div "$ USD 152.50 Apply Promo or Voucher" at bounding box center [355, 219] width 126 height 25
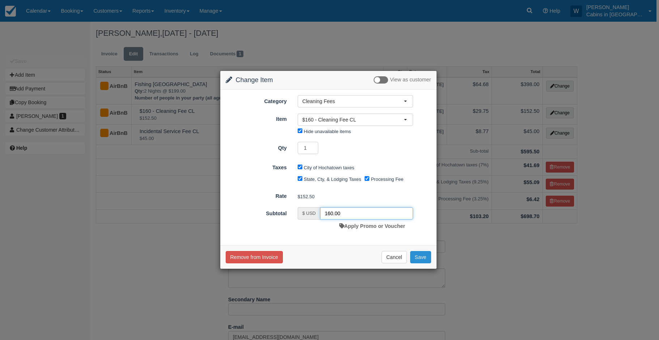
type input "160.00"
click at [422, 254] on button "Save" at bounding box center [420, 257] width 21 height 12
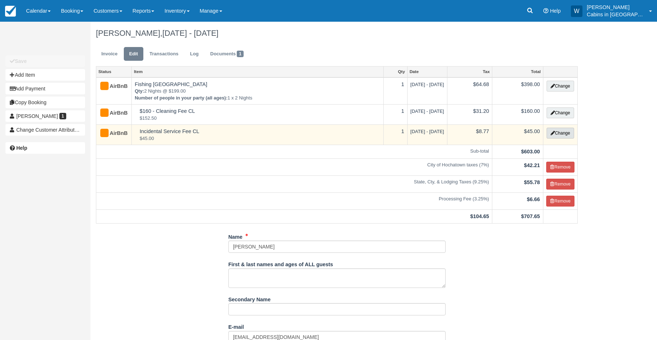
click at [557, 130] on button "Change" at bounding box center [559, 133] width 27 height 11
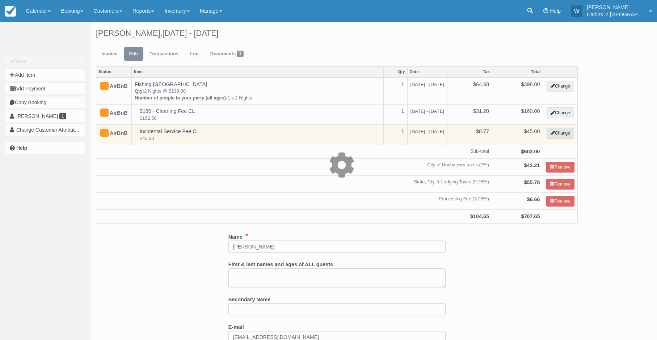
select select "2"
type input "45.00"
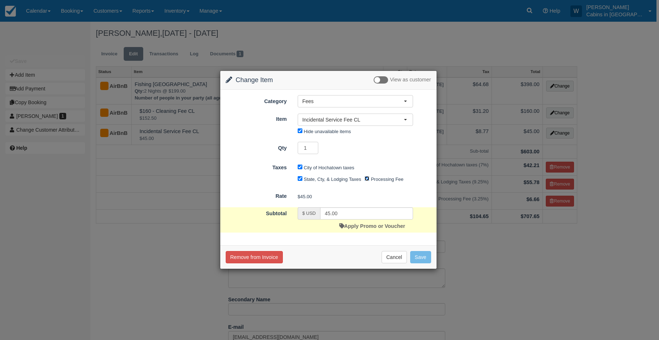
click at [366, 179] on input "Processing Fee" at bounding box center [367, 178] width 5 height 5
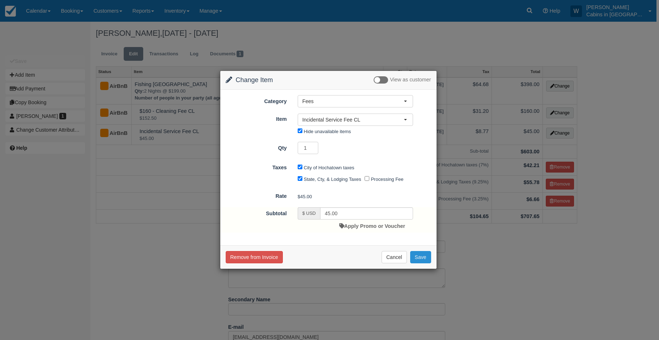
click at [419, 258] on button "Save" at bounding box center [420, 257] width 21 height 12
checkbox input "false"
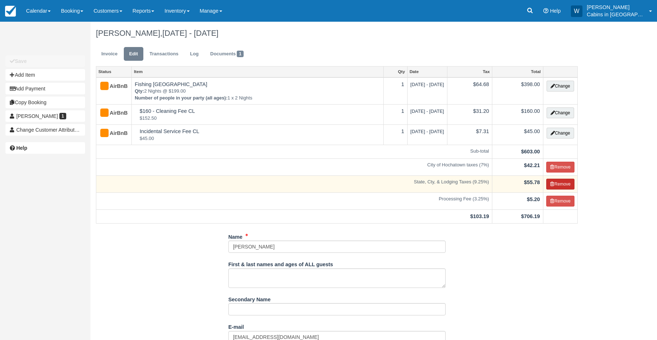
click at [555, 185] on button "Remove" at bounding box center [560, 184] width 29 height 11
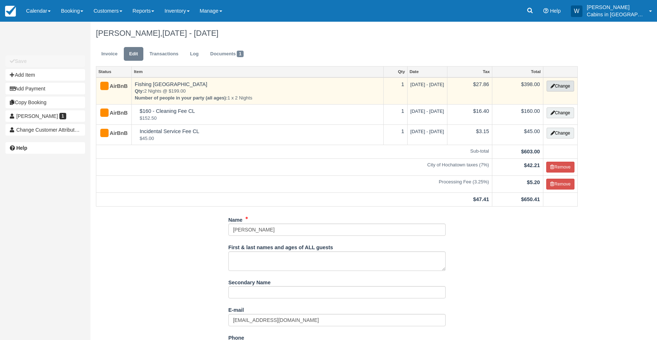
click at [559, 84] on button "Change" at bounding box center [559, 86] width 27 height 11
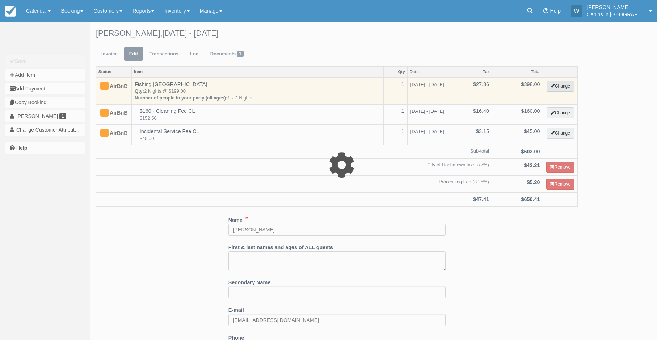
select select "1"
type input "398.00"
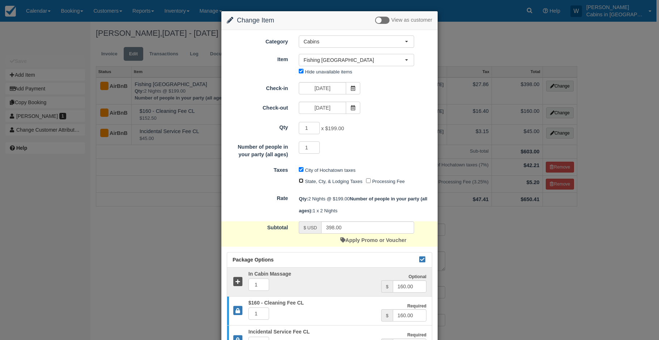
click at [300, 183] on input "State, Cty, & Lodging Taxes" at bounding box center [301, 180] width 5 height 5
checkbox input "true"
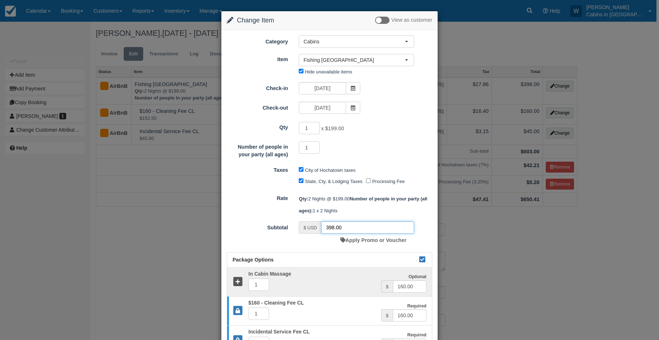
drag, startPoint x: 348, startPoint y: 230, endPoint x: 314, endPoint y: 228, distance: 34.4
click at [314, 228] on div "$ USD 398.00" at bounding box center [356, 227] width 115 height 12
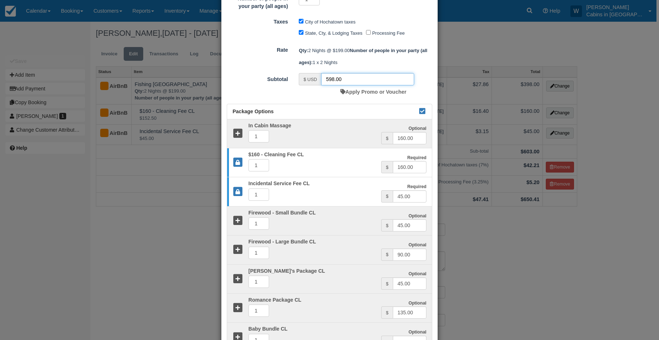
scroll to position [208, 0]
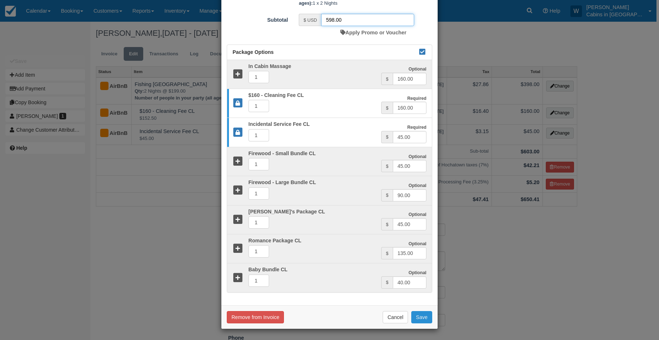
type input "598.00"
click at [421, 313] on button "Save" at bounding box center [421, 317] width 21 height 12
checkbox input "false"
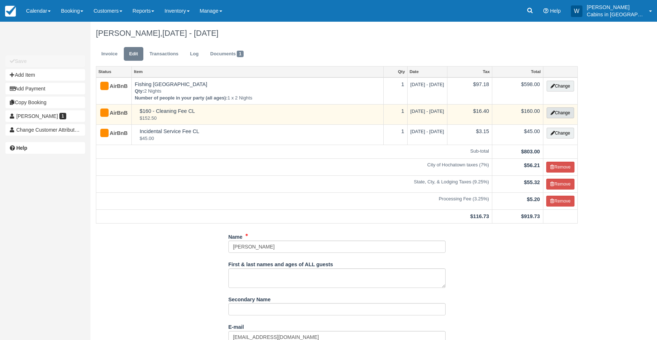
click at [562, 113] on button "Change" at bounding box center [559, 112] width 27 height 11
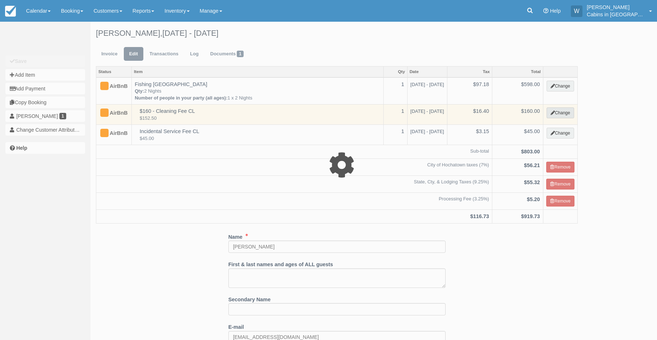
select select "6"
type input "160.00"
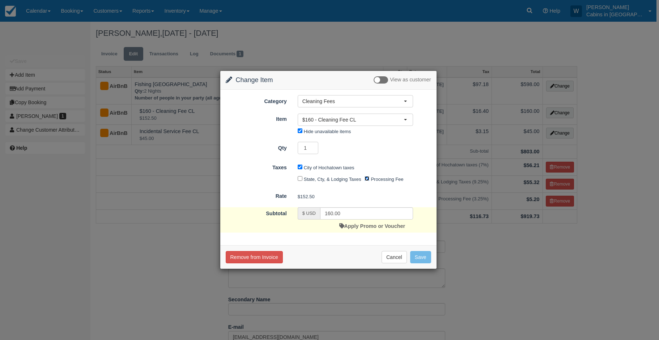
click at [368, 179] on input "Processing Fee" at bounding box center [367, 178] width 5 height 5
checkbox input "false"
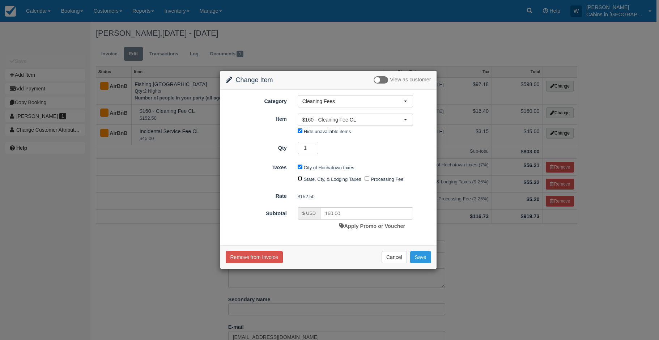
click at [299, 178] on input "State, Cty, & Lodging Taxes" at bounding box center [300, 178] width 5 height 5
checkbox input "true"
click at [420, 253] on button "Save" at bounding box center [420, 257] width 21 height 12
checkbox input "false"
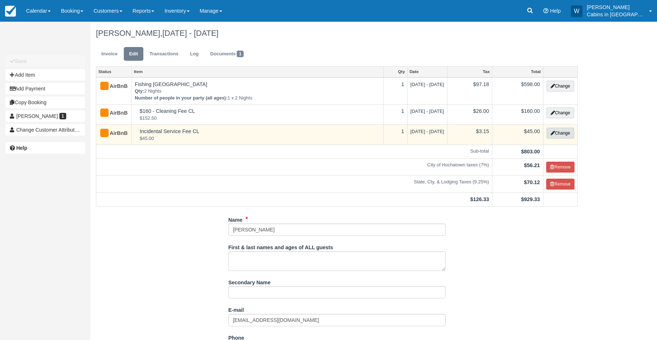
click at [561, 133] on button "Change" at bounding box center [559, 133] width 27 height 11
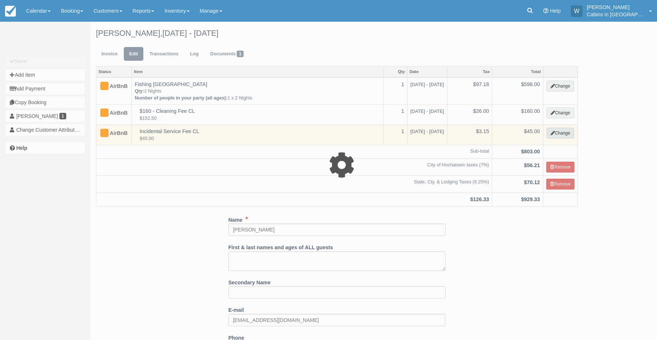
select select "2"
type input "45.00"
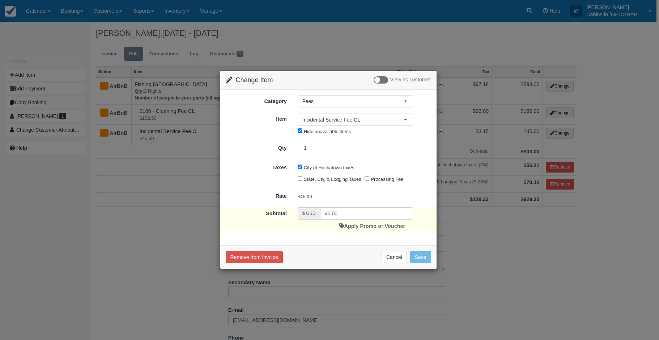
click at [301, 181] on div "State, Cty, & Lodging Taxes" at bounding box center [331, 180] width 67 height 12
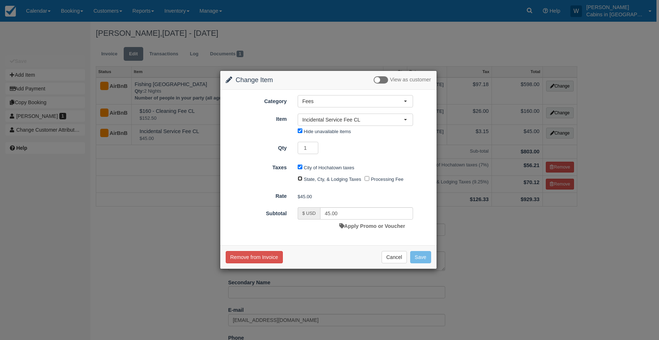
click at [299, 180] on input "State, Cty, & Lodging Taxes" at bounding box center [300, 178] width 5 height 5
checkbox input "true"
click at [420, 259] on button "Save" at bounding box center [420, 257] width 21 height 12
checkbox input "false"
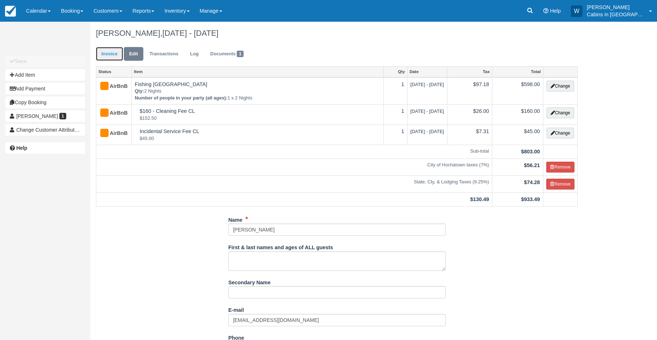
click at [110, 51] on link "Invoice" at bounding box center [109, 54] width 27 height 14
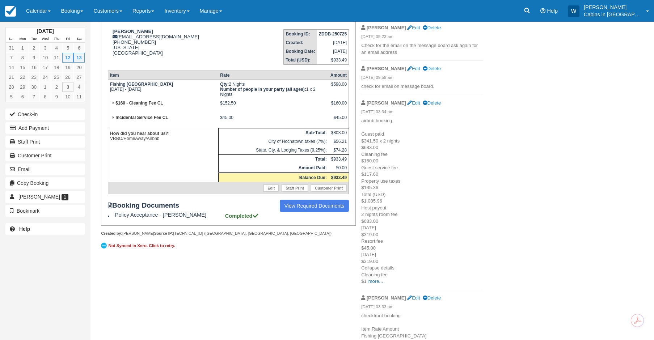
scroll to position [103, 0]
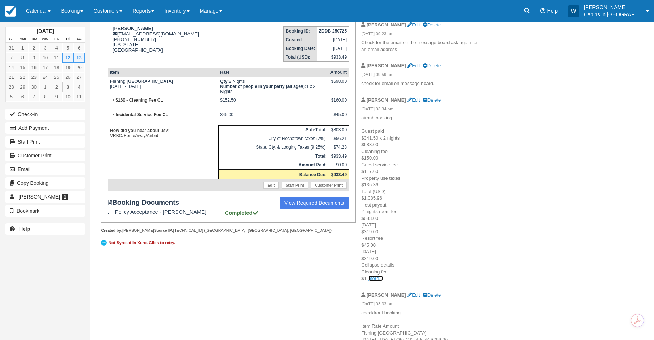
click at [373, 280] on link "more..." at bounding box center [375, 278] width 14 height 5
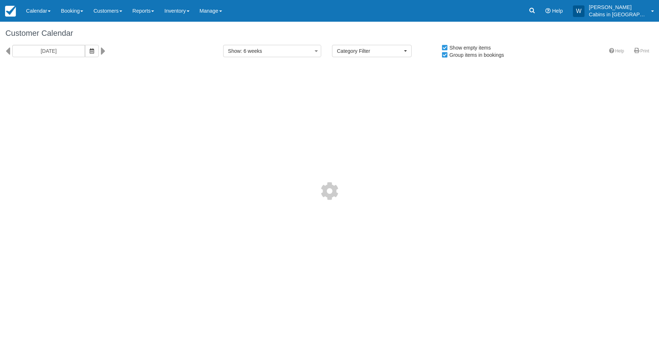
select select
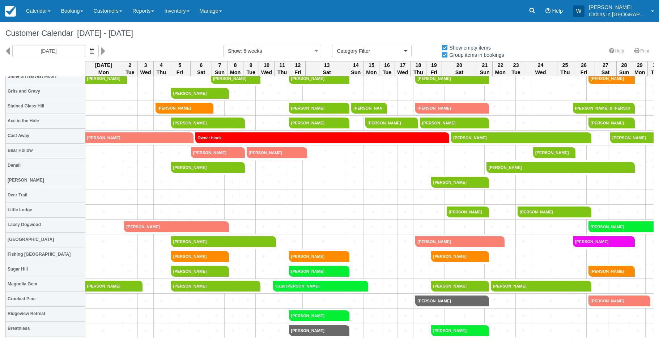
scroll to position [91, 0]
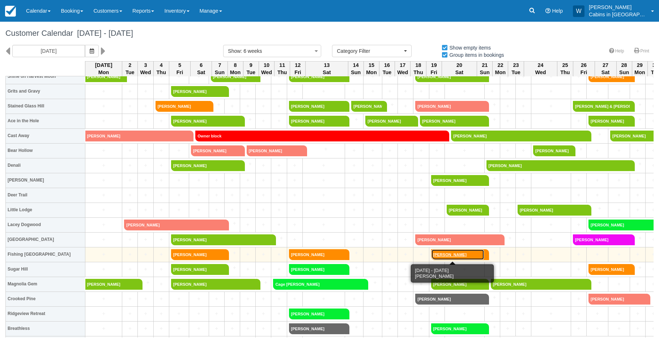
click at [452, 254] on link "[PERSON_NAME]" at bounding box center [457, 254] width 53 height 11
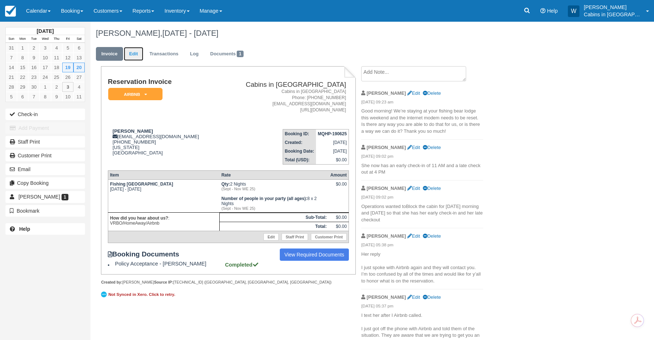
click at [135, 54] on link "Edit" at bounding box center [134, 54] width 20 height 14
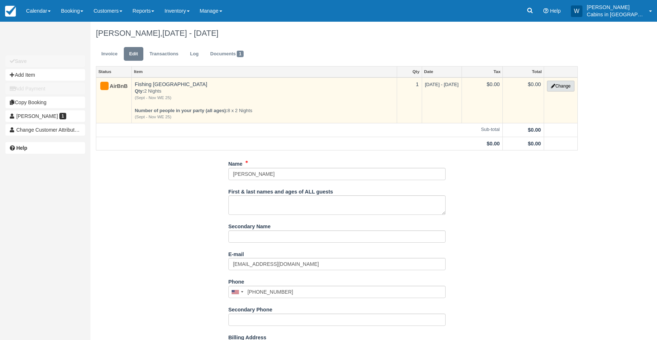
click at [558, 85] on button "Change" at bounding box center [560, 86] width 27 height 11
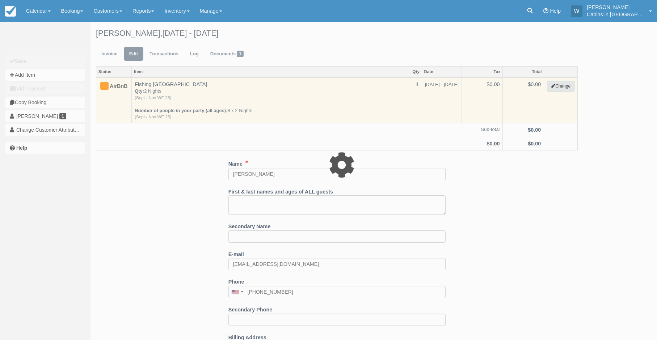
select select "1"
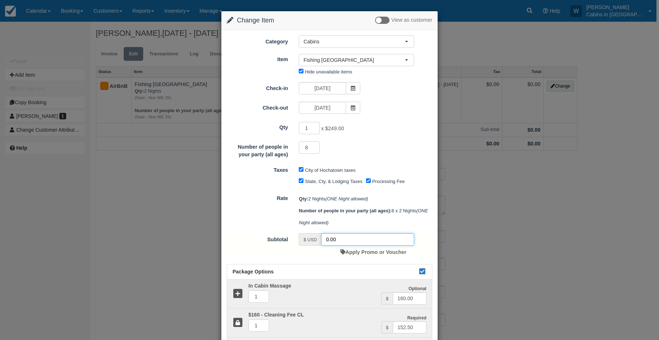
drag, startPoint x: 347, startPoint y: 243, endPoint x: 313, endPoint y: 240, distance: 34.5
click at [313, 240] on div "$ USD 0.00" at bounding box center [356, 239] width 115 height 12
type input "498.00"
click at [367, 182] on input "Processing Fee" at bounding box center [368, 180] width 5 height 5
checkbox input "false"
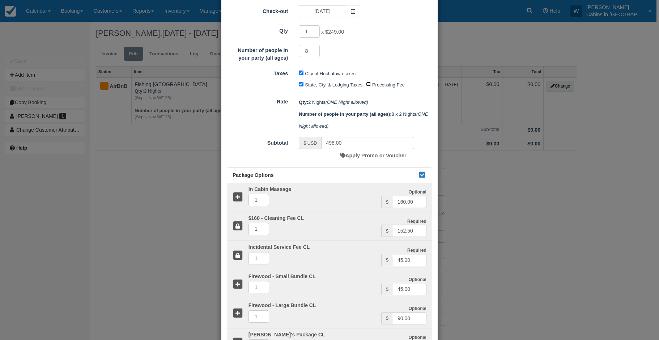
scroll to position [101, 0]
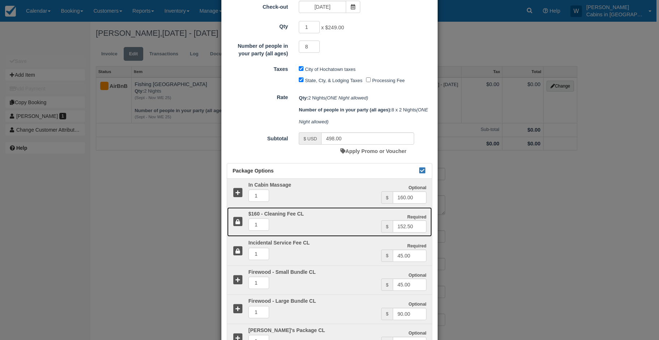
click at [238, 220] on icon at bounding box center [238, 222] width 10 height 10
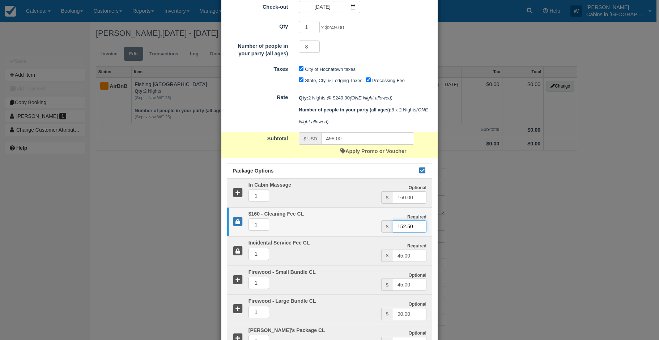
drag, startPoint x: 418, startPoint y: 228, endPoint x: 362, endPoint y: 225, distance: 56.2
click at [368, 225] on div "Required $160 - Cleaning Fee CL 1 Required $ 152.50" at bounding box center [329, 221] width 205 height 21
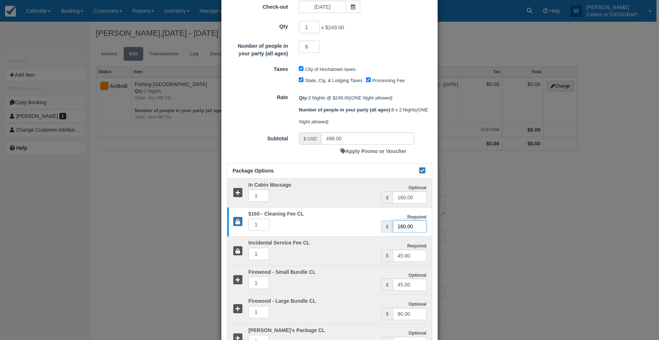
type input "160.00"
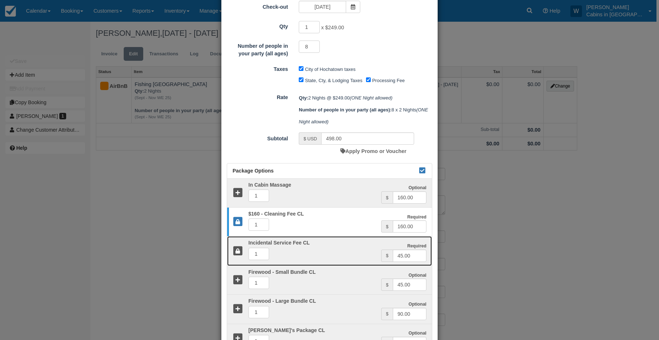
click at [230, 252] on div at bounding box center [235, 250] width 16 height 21
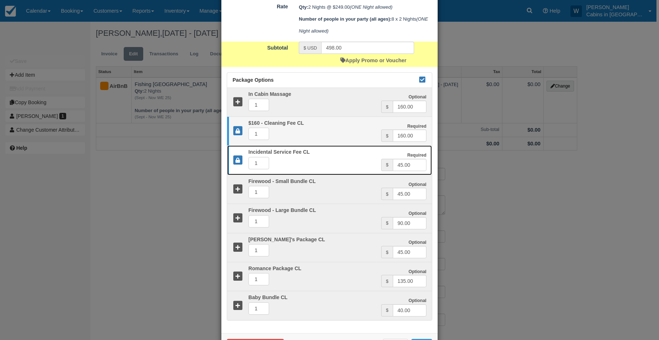
scroll to position [220, 0]
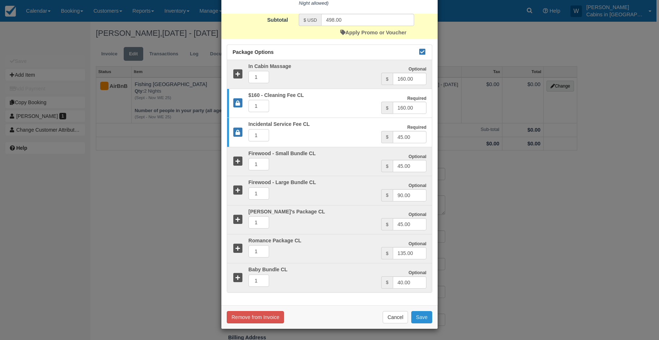
click at [421, 316] on button "Save" at bounding box center [421, 317] width 21 height 12
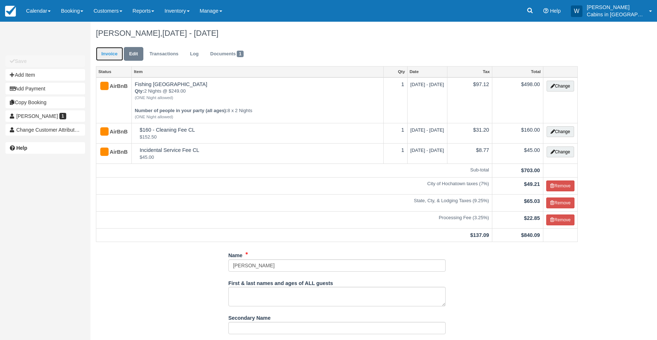
click at [112, 54] on link "Invoice" at bounding box center [109, 54] width 27 height 14
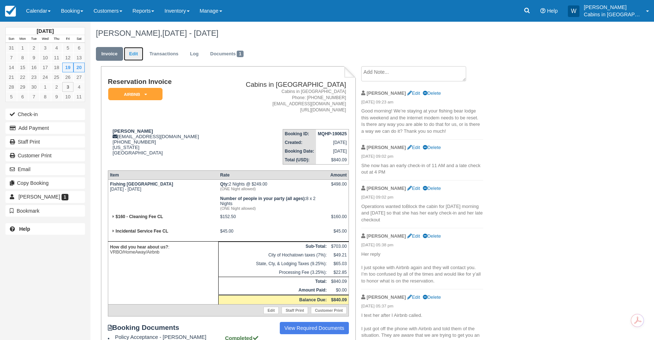
click at [131, 56] on link "Edit" at bounding box center [134, 54] width 20 height 14
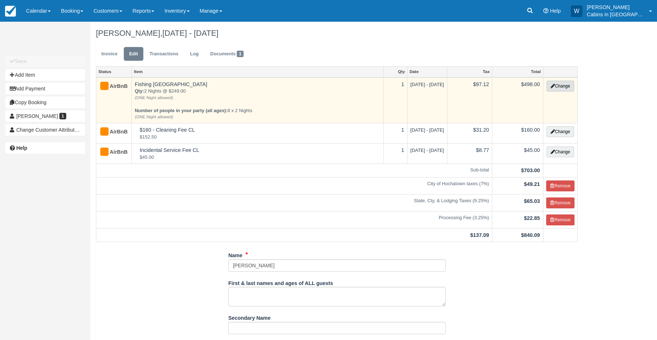
click at [554, 86] on button "Change" at bounding box center [559, 86] width 27 height 11
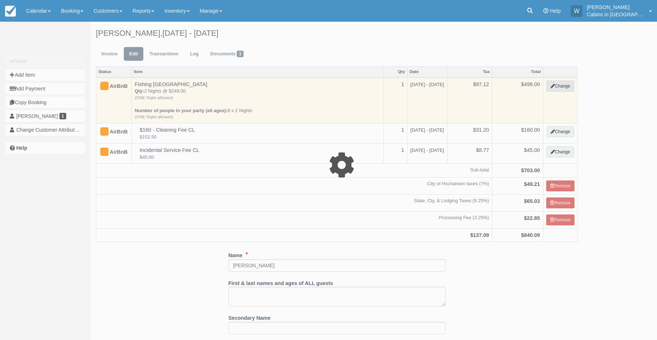
select select "1"
type input "498.00"
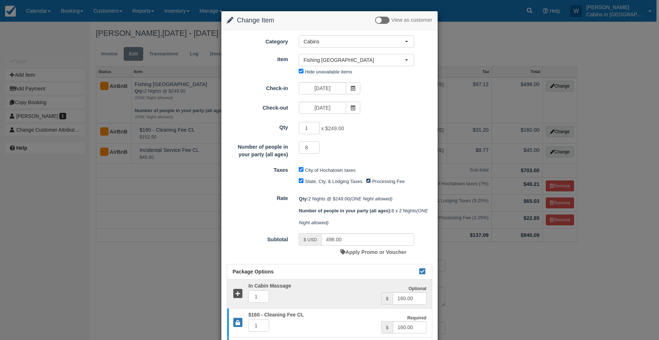
click at [369, 183] on input "Processing Fee" at bounding box center [368, 180] width 5 height 5
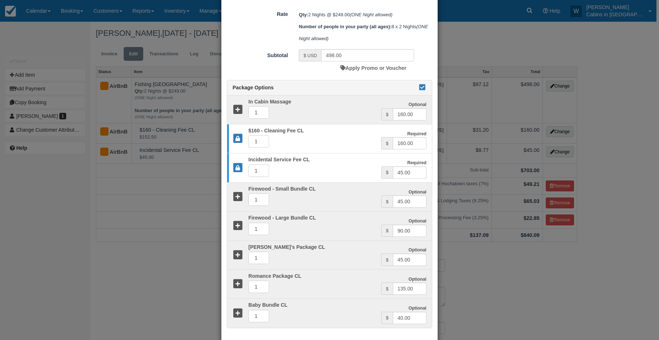
scroll to position [220, 0]
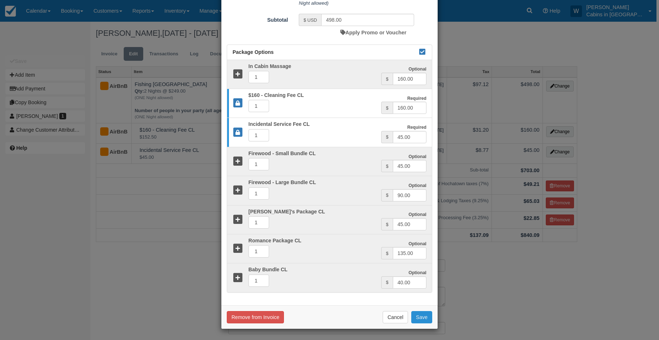
click at [423, 316] on button "Save" at bounding box center [421, 317] width 21 height 12
checkbox input "false"
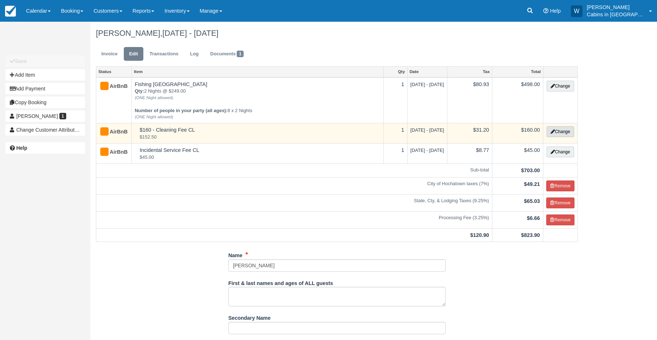
click at [558, 130] on button "Change" at bounding box center [559, 131] width 27 height 11
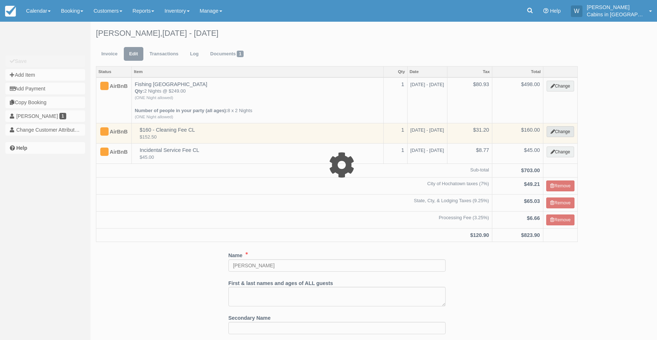
select select "6"
type input "160.00"
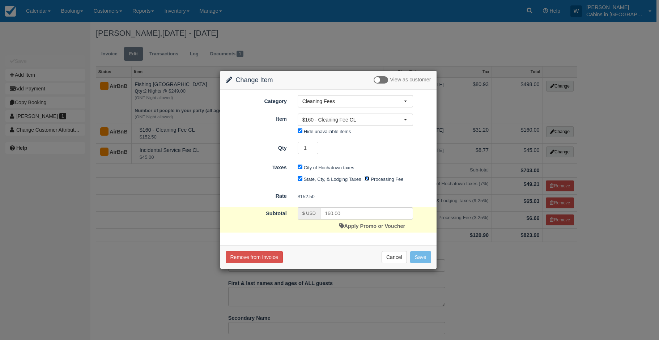
click at [367, 179] on input "Processing Fee" at bounding box center [367, 178] width 5 height 5
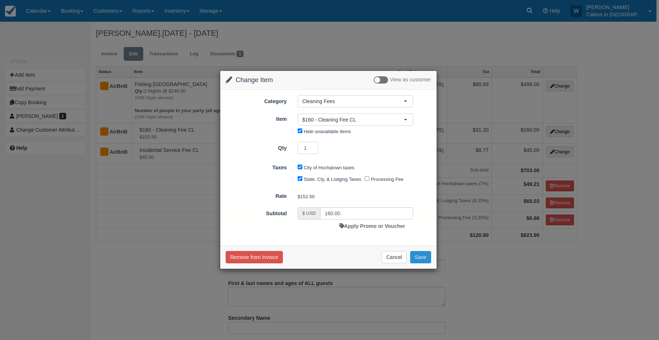
click at [419, 252] on button "Save" at bounding box center [420, 257] width 21 height 12
checkbox input "false"
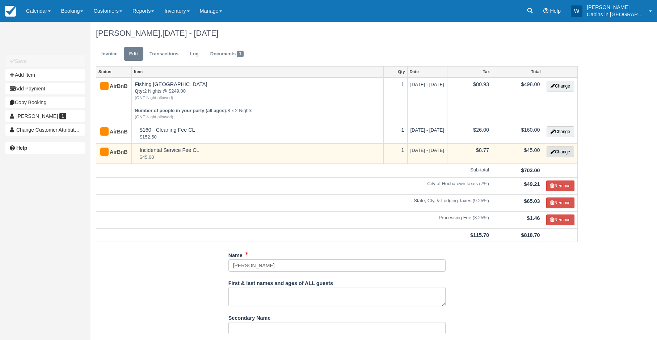
click at [562, 153] on button "Change" at bounding box center [559, 152] width 27 height 11
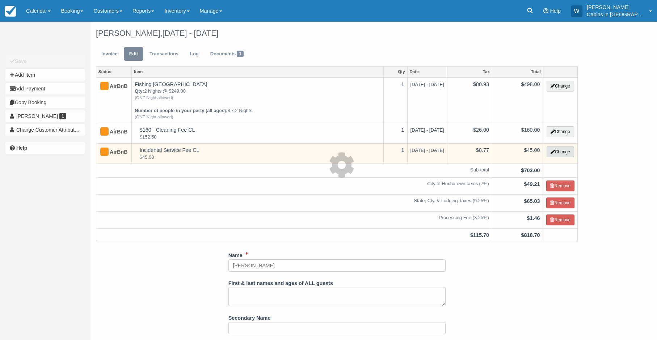
select select "2"
type input "45.00"
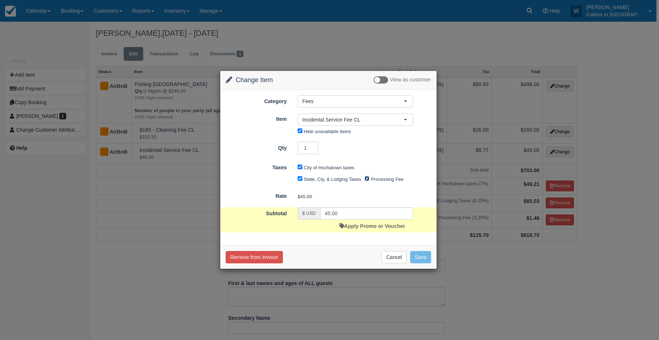
click at [365, 181] on input "Processing Fee" at bounding box center [367, 178] width 5 height 5
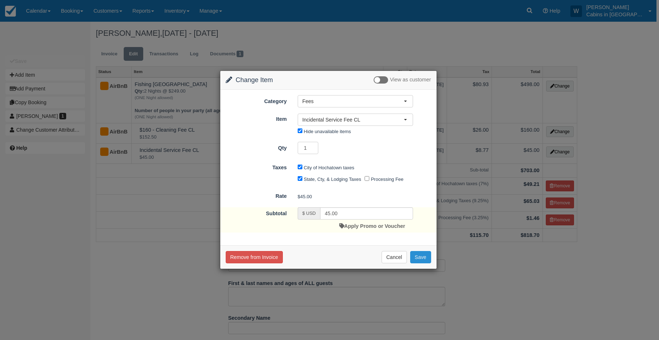
click at [415, 258] on button "Save" at bounding box center [420, 257] width 21 height 12
checkbox input "false"
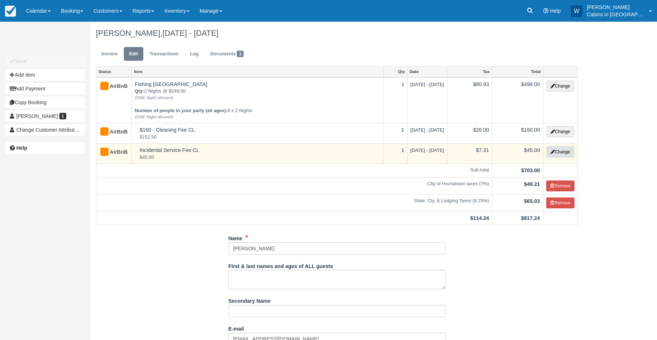
click at [555, 151] on button "Change" at bounding box center [559, 152] width 27 height 11
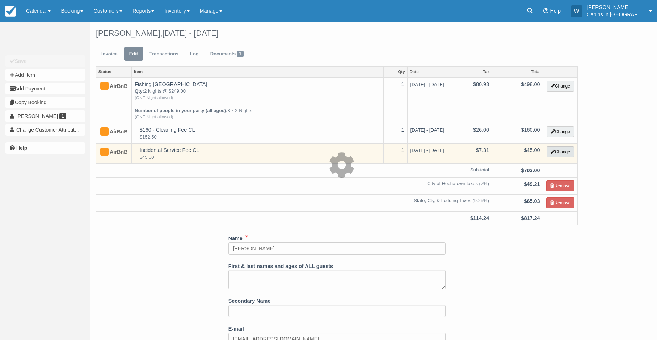
select select "2"
type input "45.00"
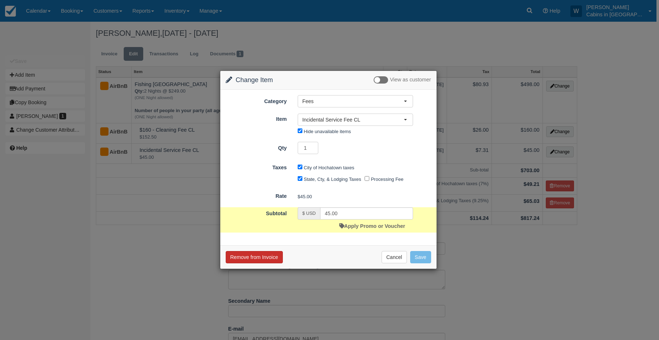
click at [262, 256] on button "Remove from Invoice" at bounding box center [254, 257] width 57 height 12
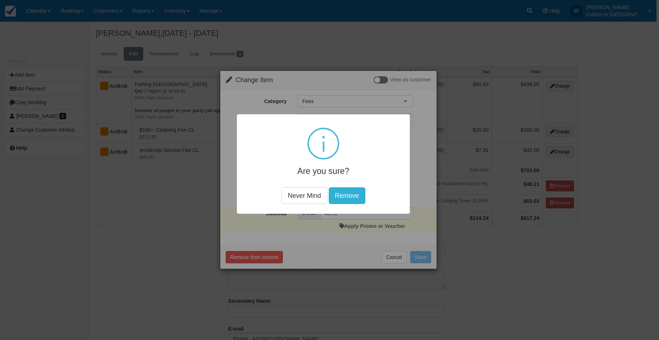
click at [348, 195] on button "Remove" at bounding box center [347, 195] width 37 height 17
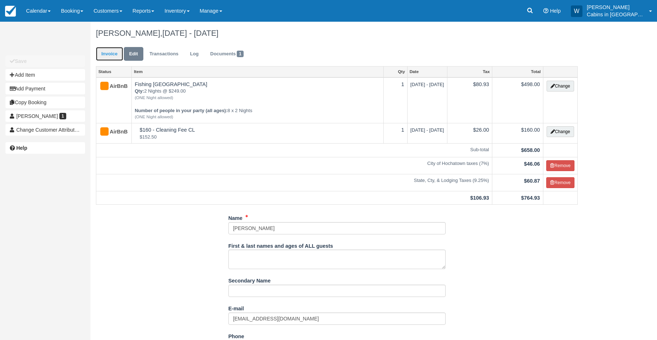
click at [111, 47] on link "Invoice" at bounding box center [109, 54] width 27 height 14
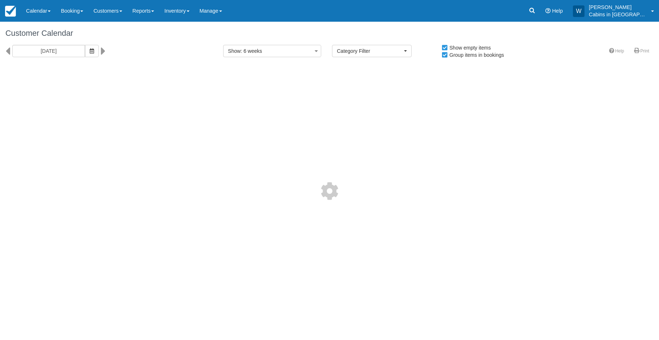
select select
